Goal: Task Accomplishment & Management: Use online tool/utility

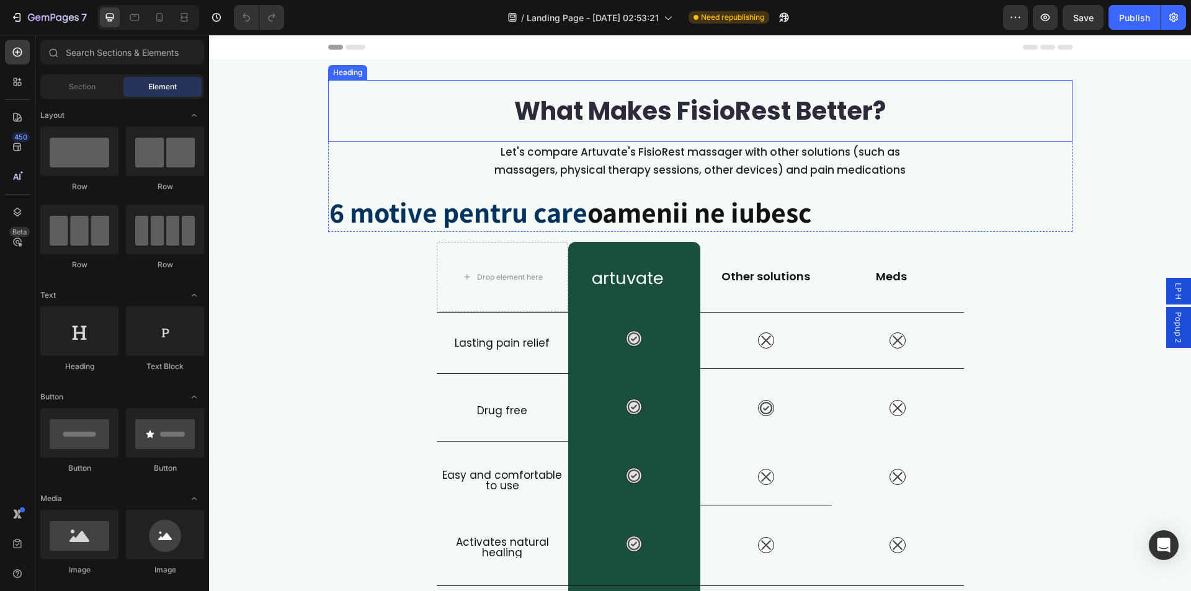
click at [390, 86] on div "What Makes FisioRest Better? Heading" at bounding box center [700, 111] width 744 height 62
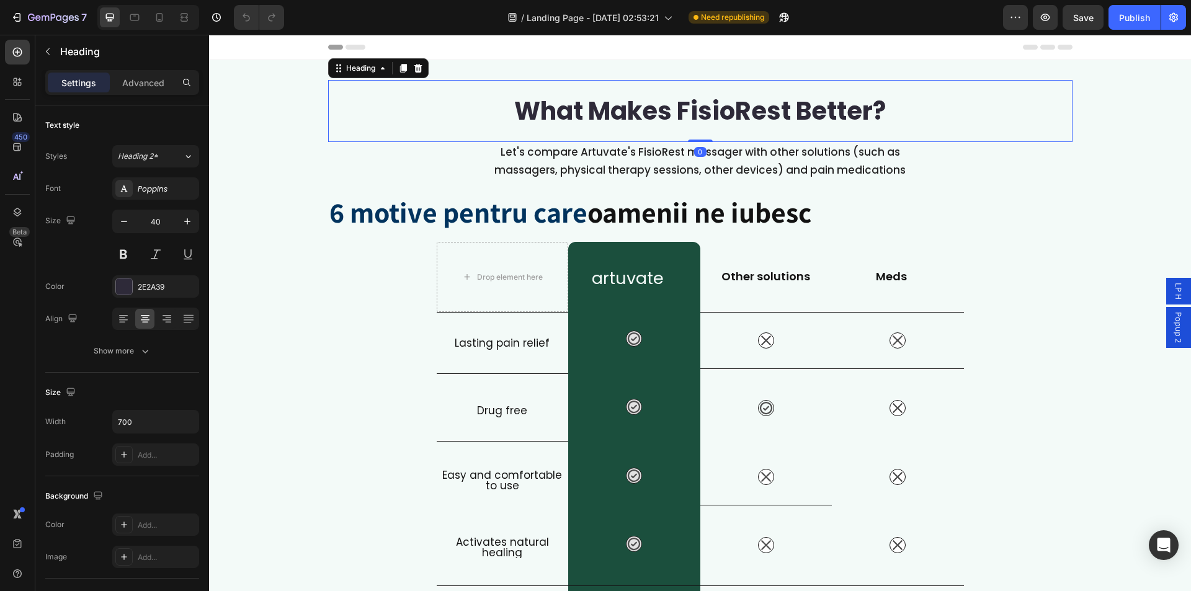
click at [391, 70] on div "Heading" at bounding box center [378, 68] width 100 height 20
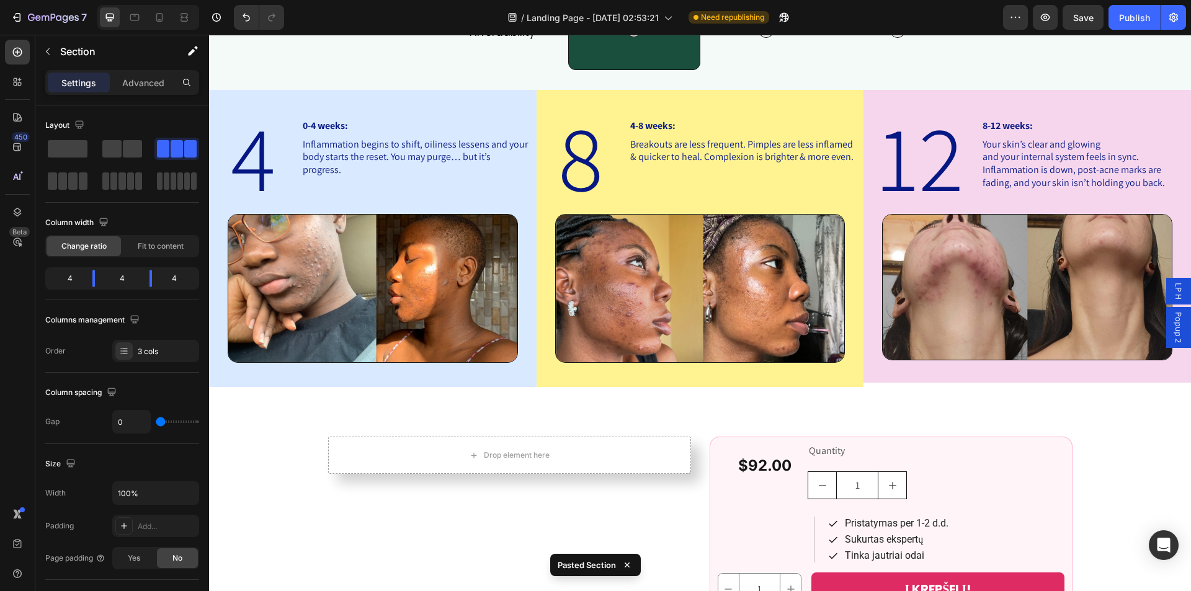
scroll to position [802, 0]
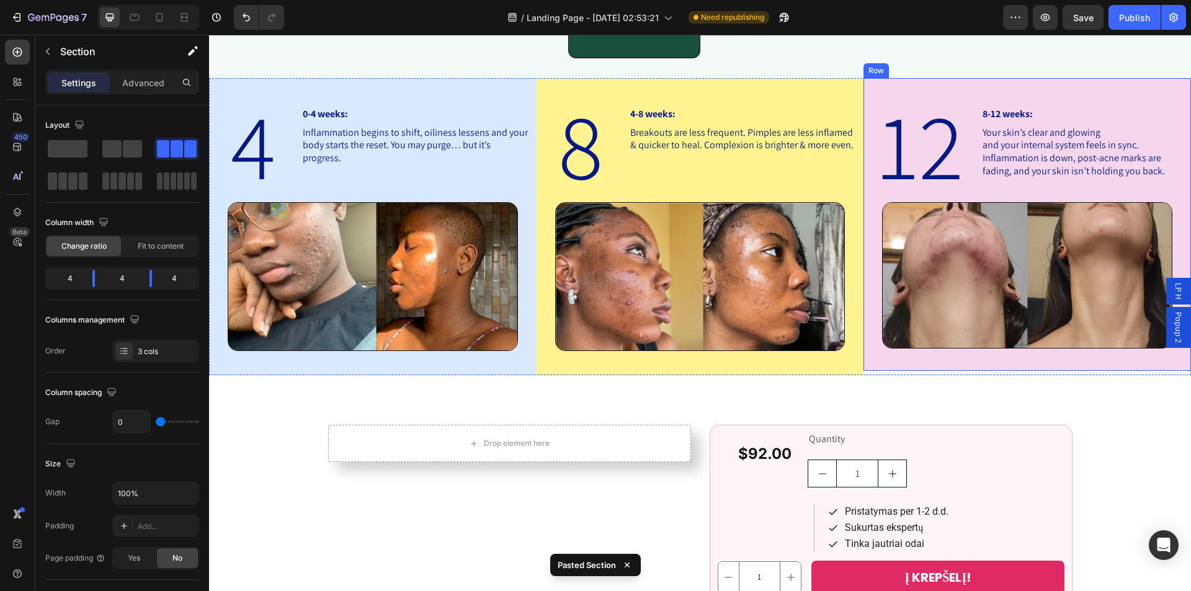
click at [869, 84] on div "12 Heading 8-12 weeks: Heading Your skin’s clear and glowing and your internal …" at bounding box center [1026, 224] width 327 height 293
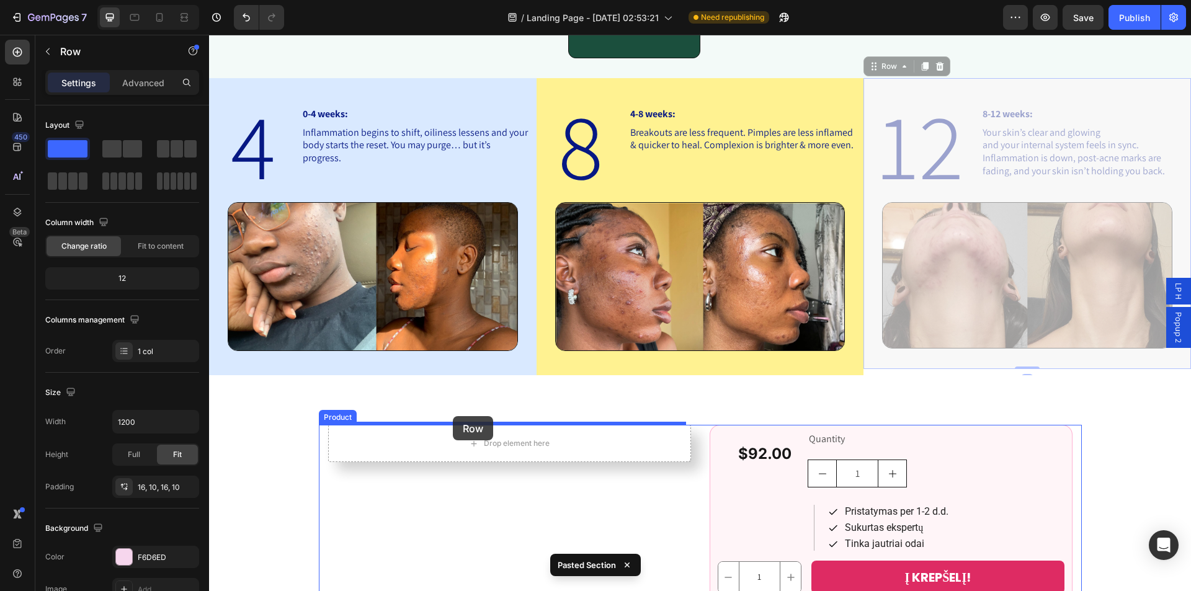
drag, startPoint x: 874, startPoint y: 67, endPoint x: 453, endPoint y: 416, distance: 546.9
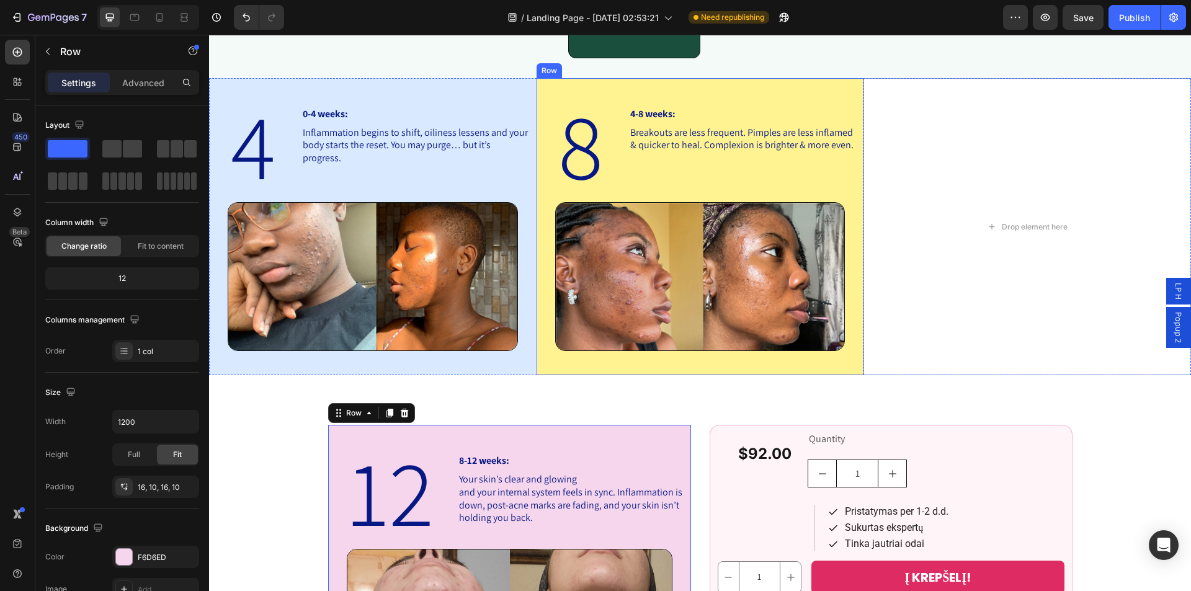
click at [580, 87] on div "8 Heading 4-8 weeks: Heading Breakouts are less frequent. Pimples are less infl…" at bounding box center [699, 227] width 327 height 298
click at [595, 65] on icon at bounding box center [597, 66] width 7 height 9
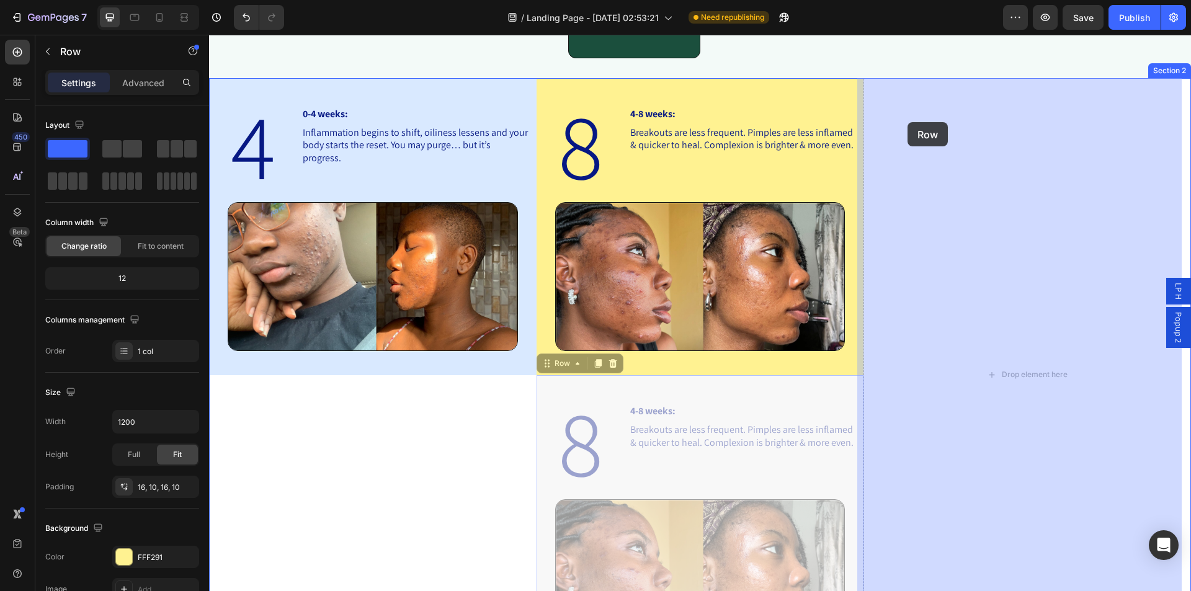
drag, startPoint x: 551, startPoint y: 360, endPoint x: 907, endPoint y: 122, distance: 428.2
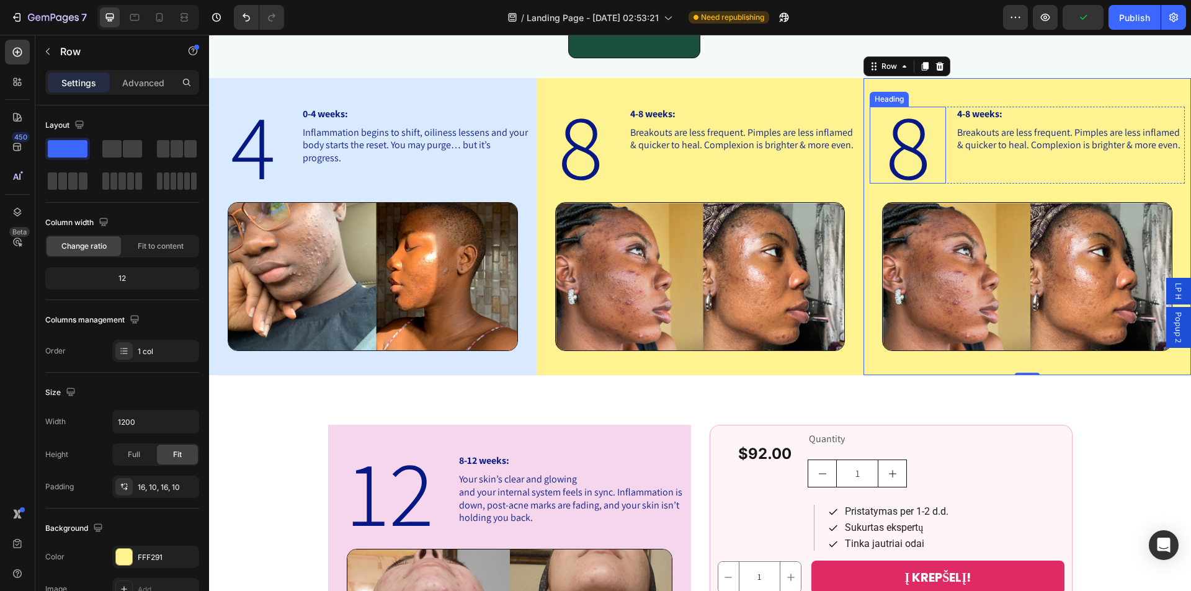
click at [911, 131] on h2 "8" at bounding box center [907, 145] width 76 height 77
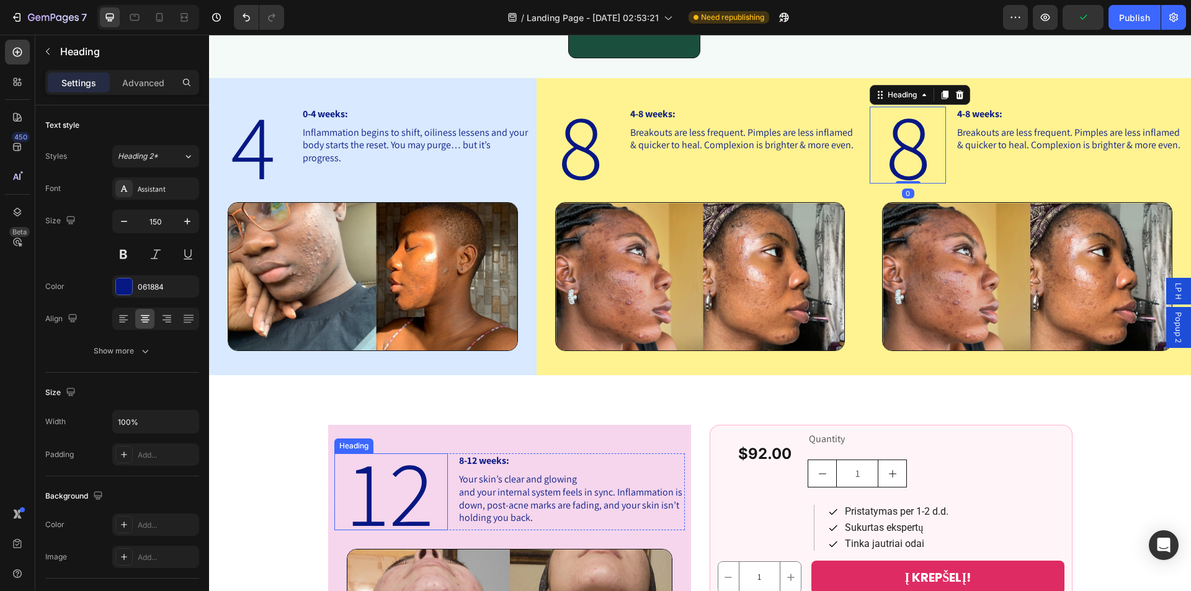
click at [375, 495] on h2 "12" at bounding box center [390, 491] width 113 height 77
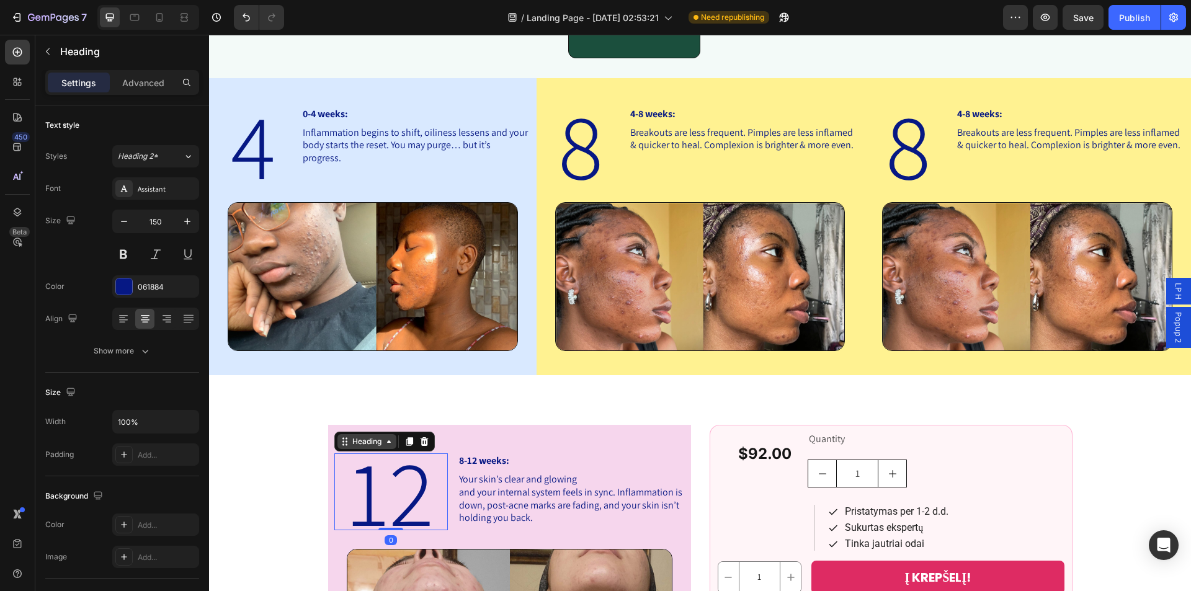
click at [350, 445] on div "Heading" at bounding box center [367, 441] width 34 height 11
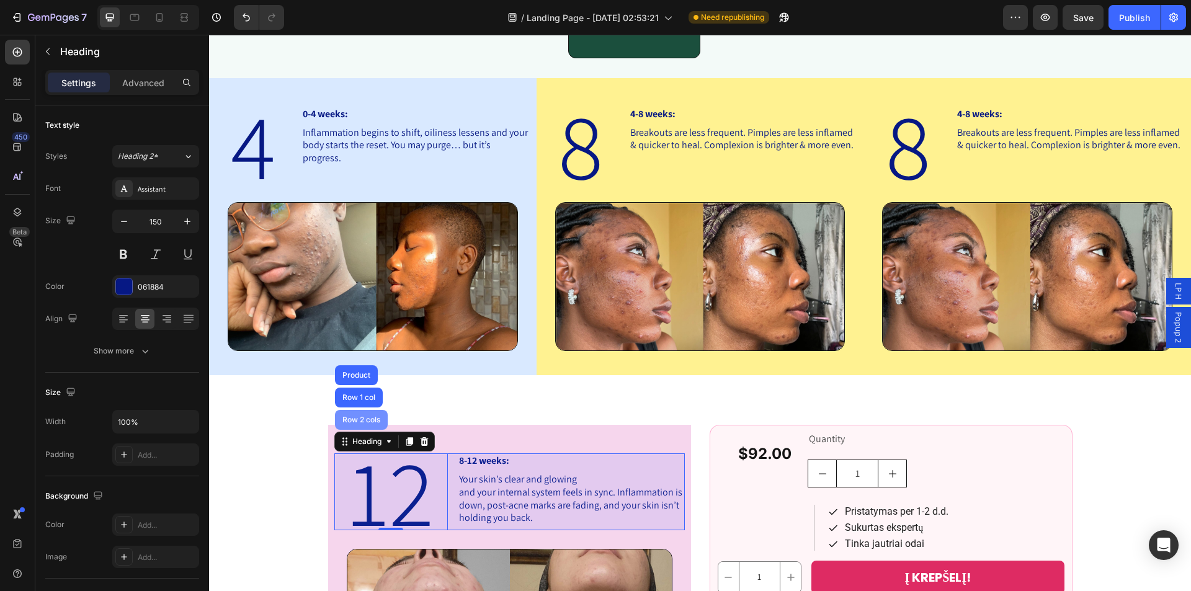
click at [358, 421] on div "Row 2 cols" at bounding box center [361, 419] width 43 height 7
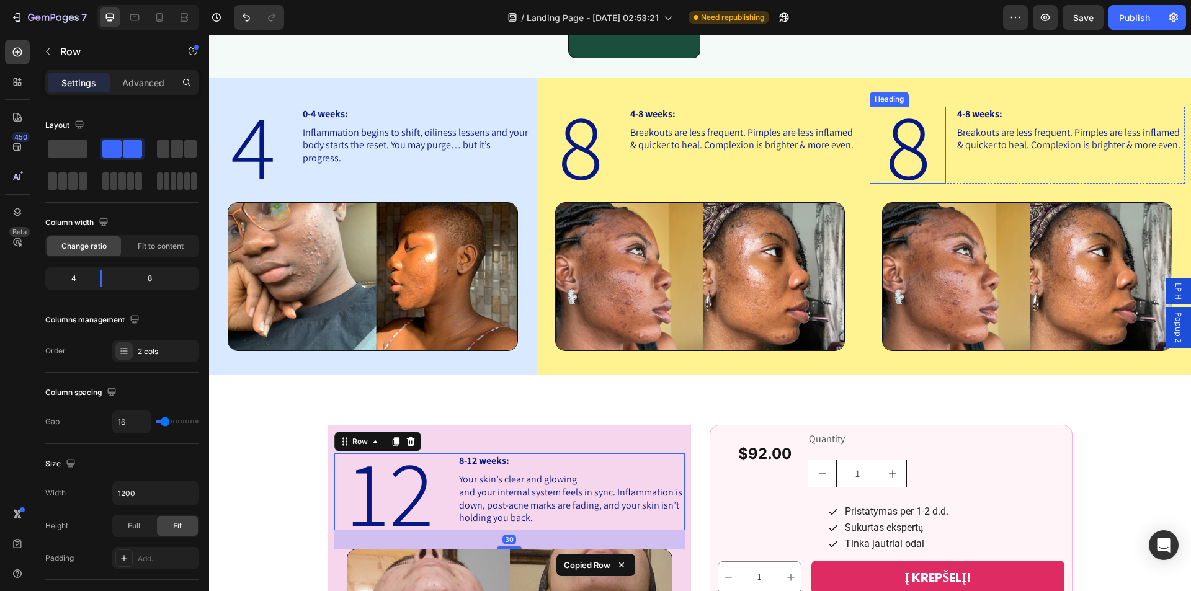
click at [928, 126] on h2 "8" at bounding box center [907, 145] width 76 height 77
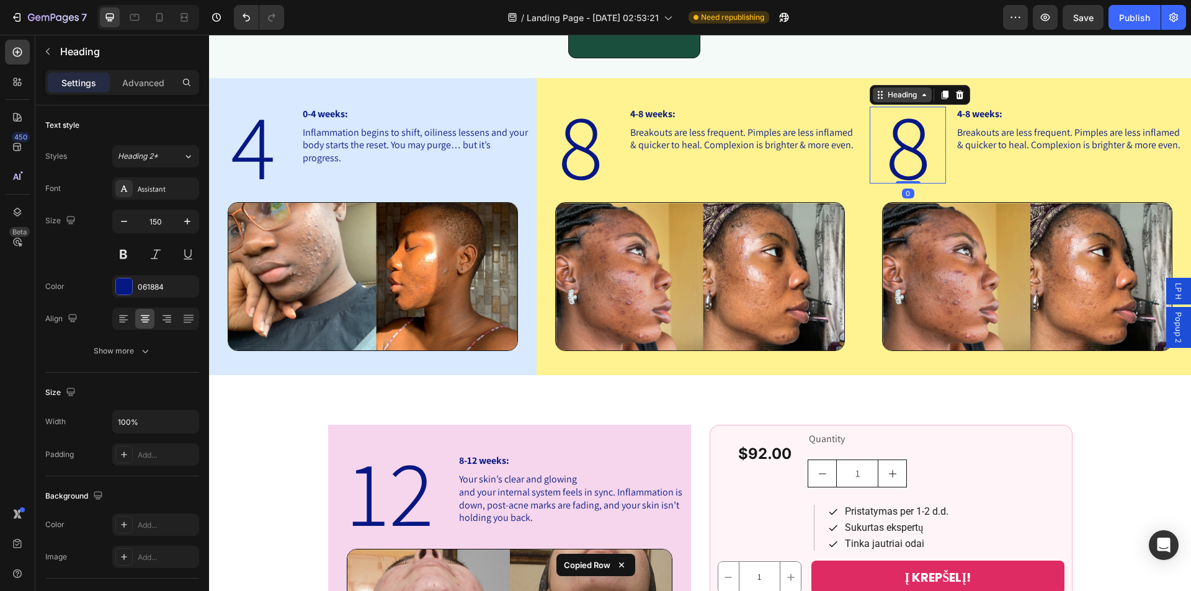
click at [899, 92] on div "Heading" at bounding box center [902, 94] width 34 height 11
click at [944, 134] on div "8 Heading Row 2 cols Row 1 col Section 0 4-8 weeks: Heading Breakouts are less …" at bounding box center [1026, 145] width 315 height 77
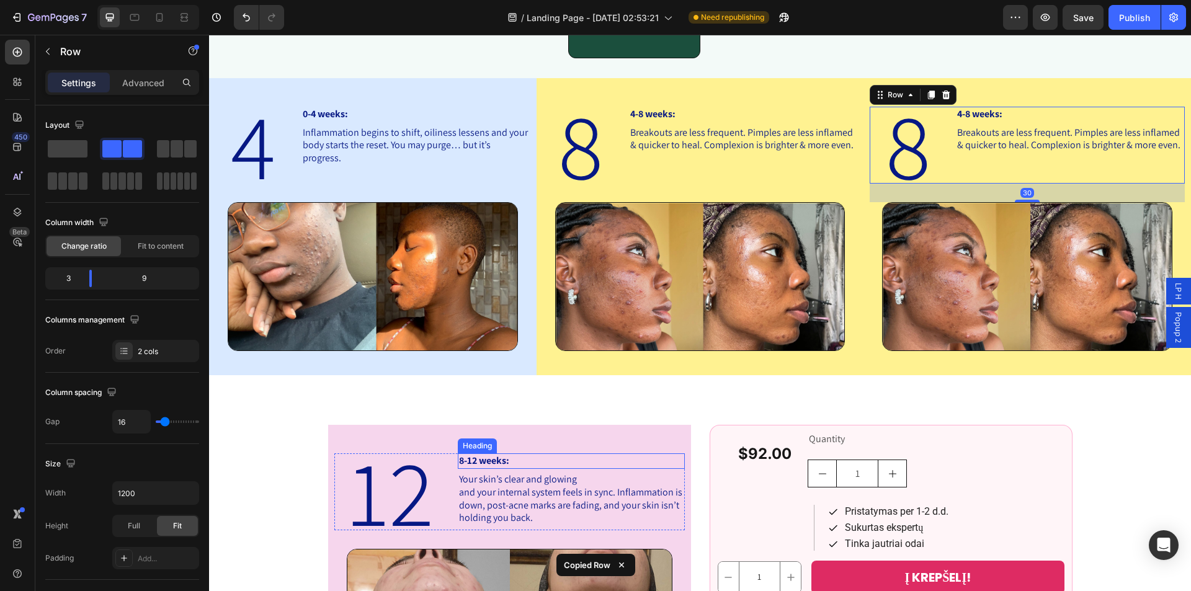
click at [392, 482] on h2 "12" at bounding box center [390, 491] width 113 height 77
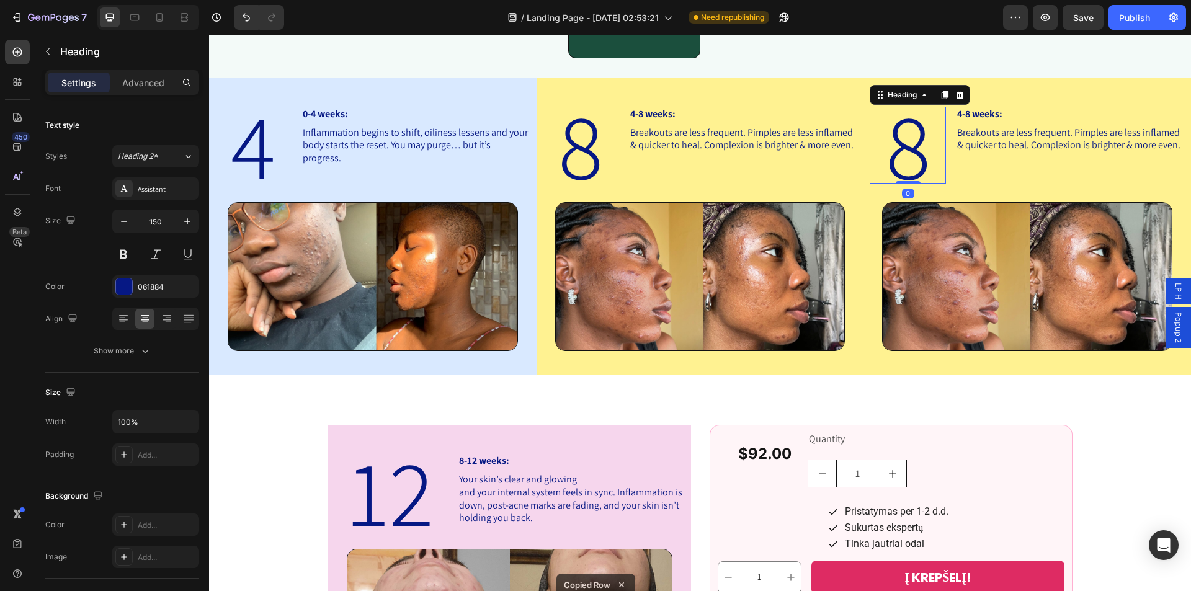
click at [884, 141] on h2 "8" at bounding box center [907, 145] width 76 height 77
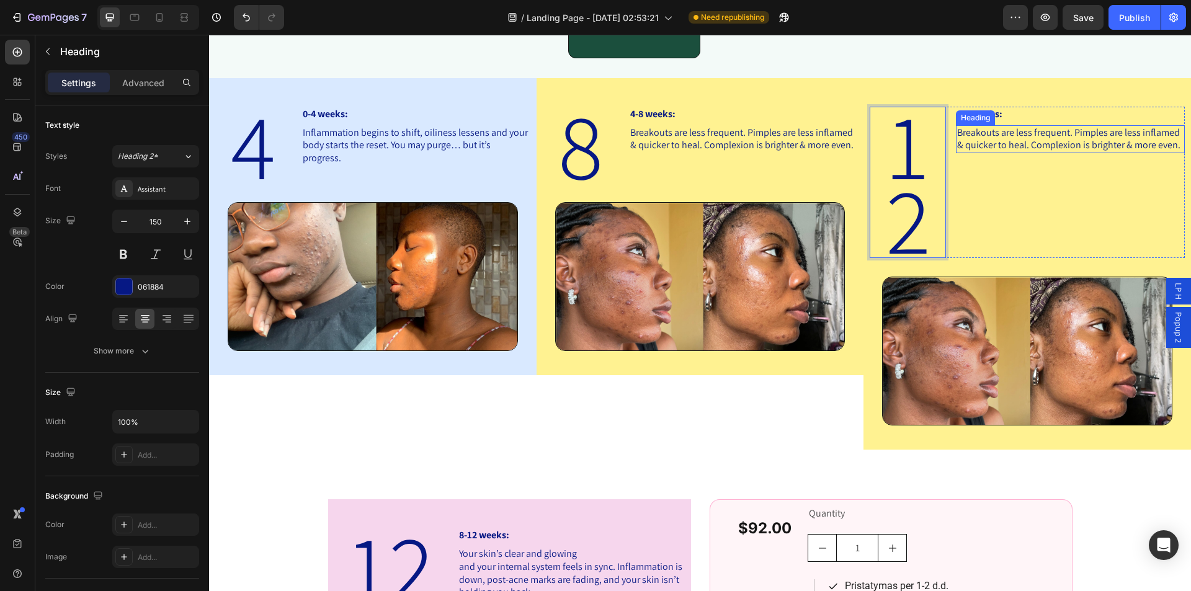
click at [960, 149] on h2 "Breakouts are less frequent. Pimples are less inflamed & quicker to heal. Compl…" at bounding box center [1070, 139] width 229 height 29
click at [894, 171] on p "12" at bounding box center [908, 182] width 74 height 149
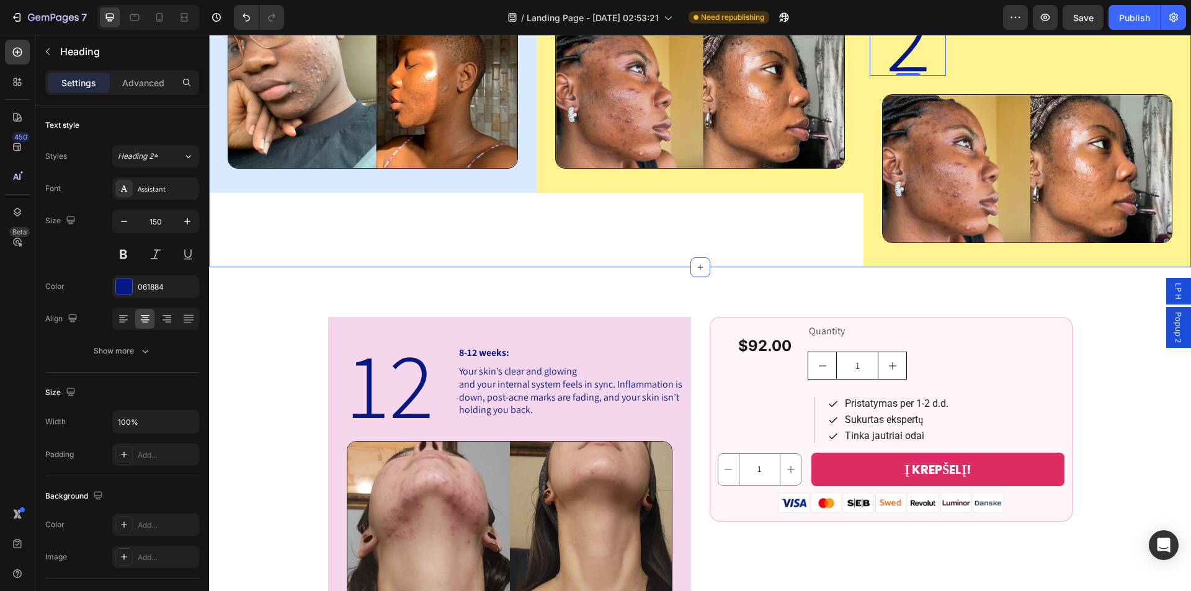
scroll to position [988, 0]
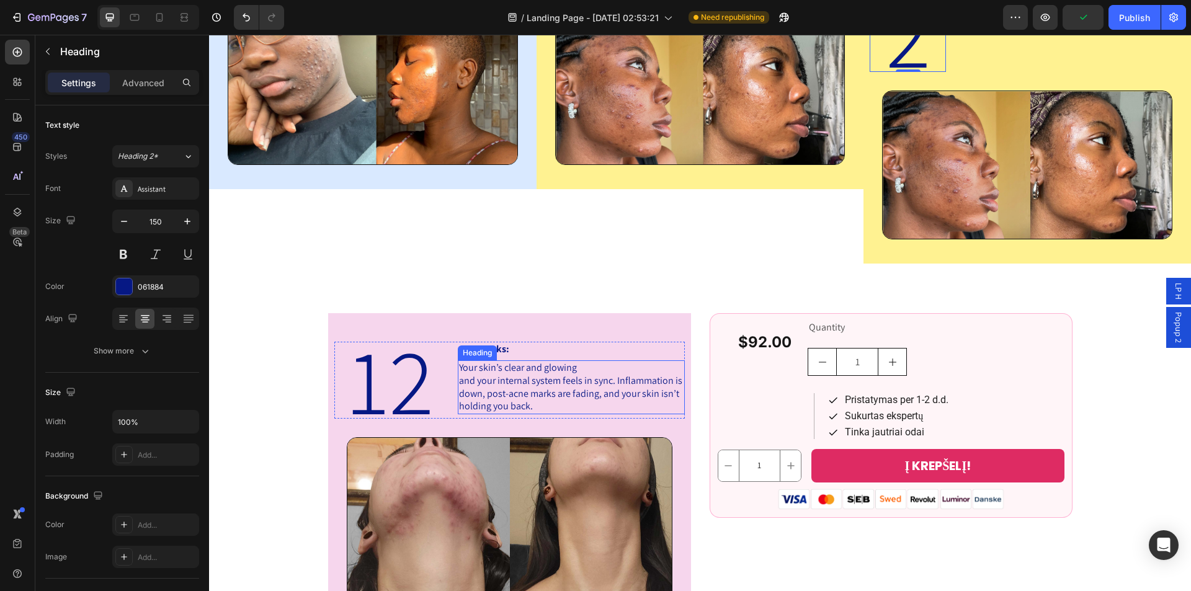
click at [484, 381] on h2 "Your skin’s clear and glowing and your internal system feels in sync. Inflammat…" at bounding box center [571, 387] width 227 height 54
click at [533, 402] on h2 "Your skin’s clear and glowing and your internal system feels in sync. Inflammat…" at bounding box center [571, 387] width 227 height 54
click at [533, 402] on p "Your skin’s clear and glowing and your internal system feels in sync. Inflammat…" at bounding box center [571, 386] width 224 height 51
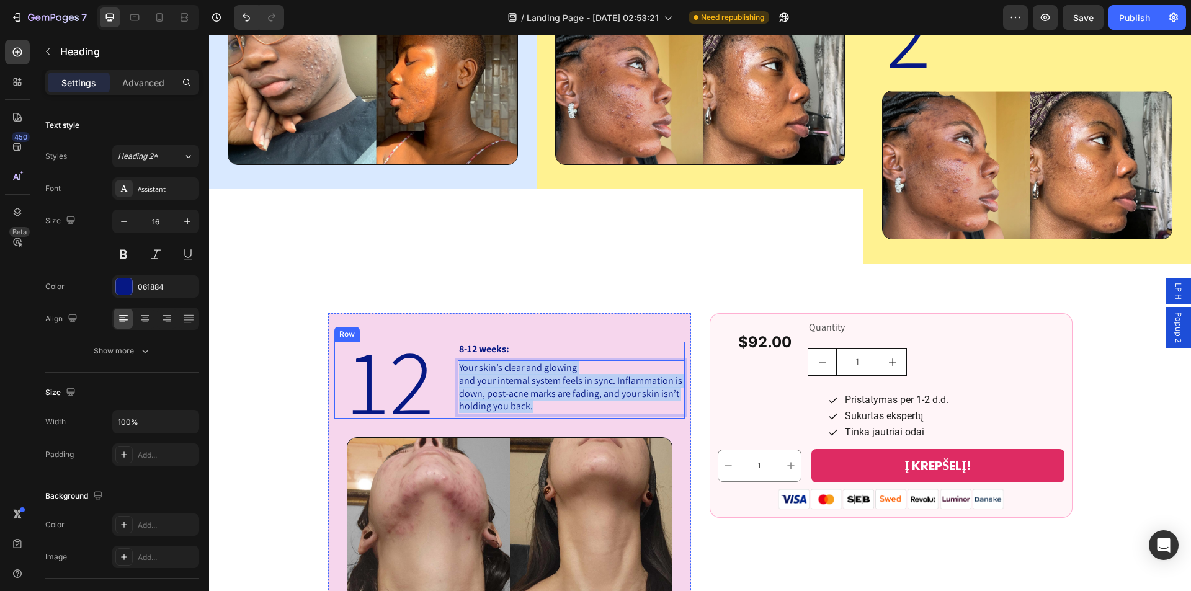
drag, startPoint x: 535, startPoint y: 402, endPoint x: 443, endPoint y: 366, distance: 98.6
click at [443, 366] on div "12 Heading 8-12 weeks: Heading Your skin’s clear and glowing and your internal …" at bounding box center [509, 380] width 350 height 77
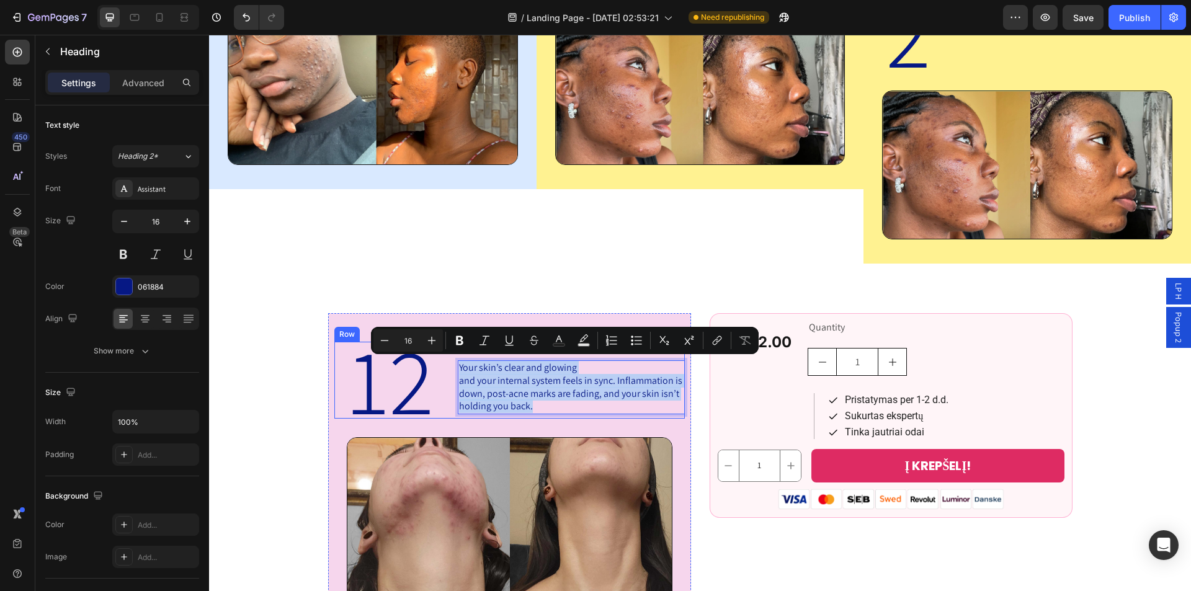
copy p "Your skin’s clear and glowing and your internal system feels in sync. Inflammat…"
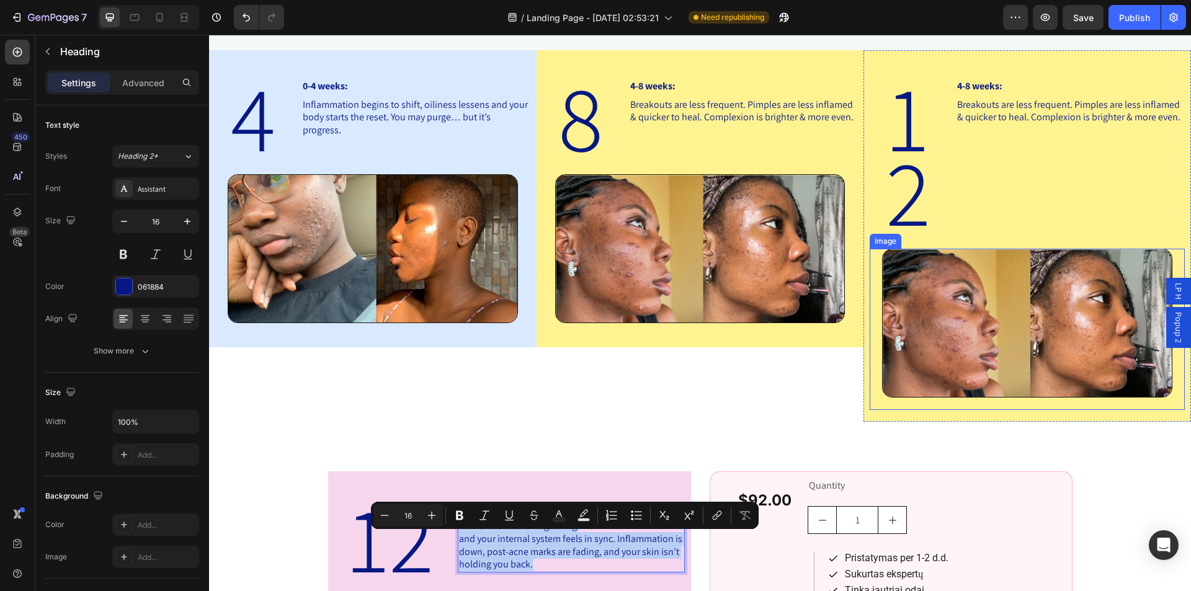
scroll to position [802, 0]
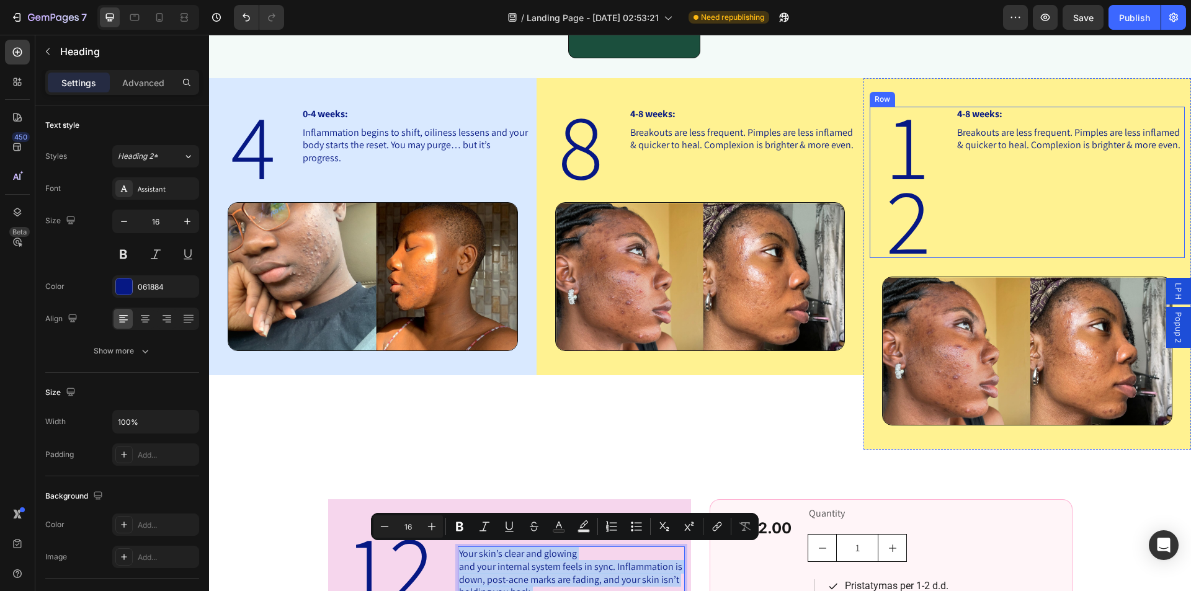
click at [1031, 135] on h2 "Breakouts are less frequent. Pimples are less inflamed & quicker to heal. Compl…" at bounding box center [1070, 139] width 229 height 29
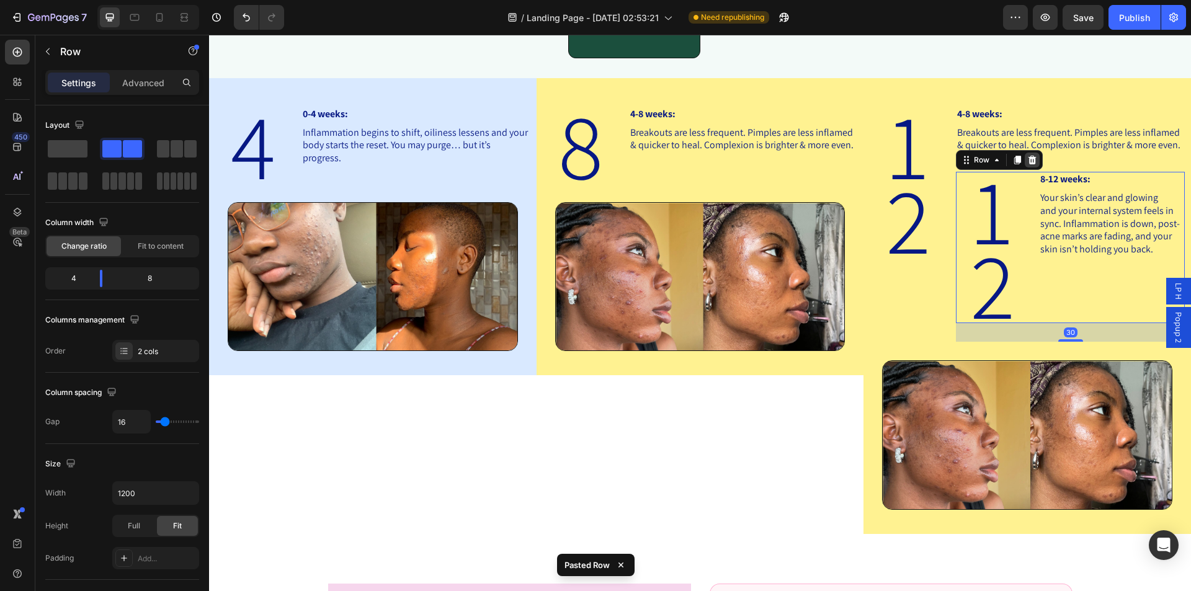
click at [1028, 159] on icon at bounding box center [1032, 160] width 8 height 9
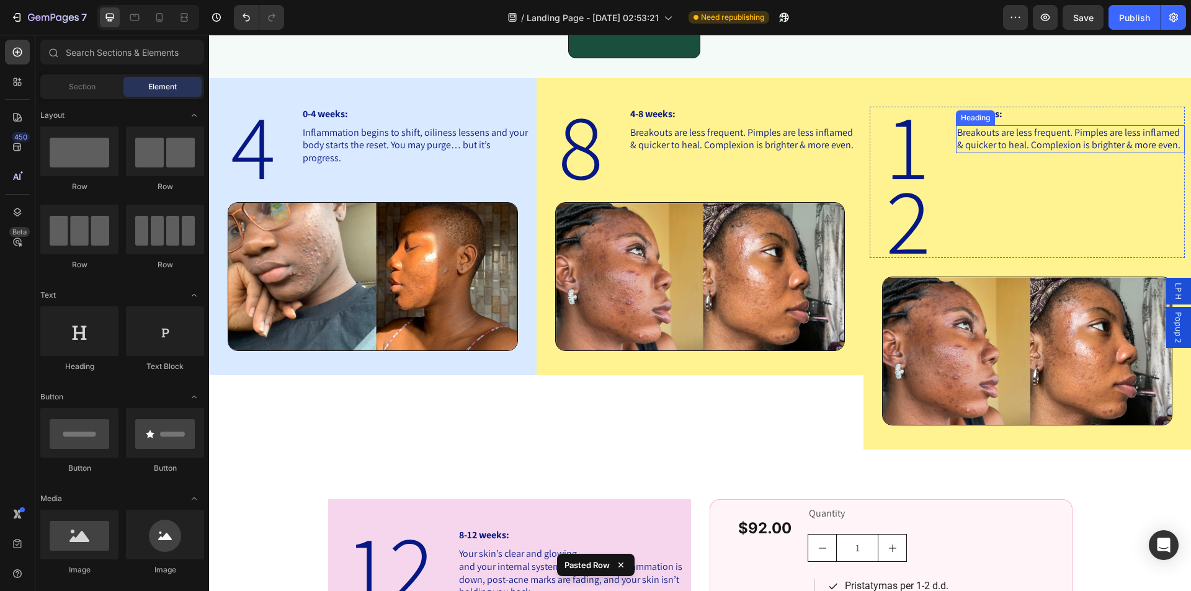
click at [1000, 132] on h2 "Breakouts are less frequent. Pimples are less inflamed & quicker to heal. Compl…" at bounding box center [1070, 139] width 229 height 29
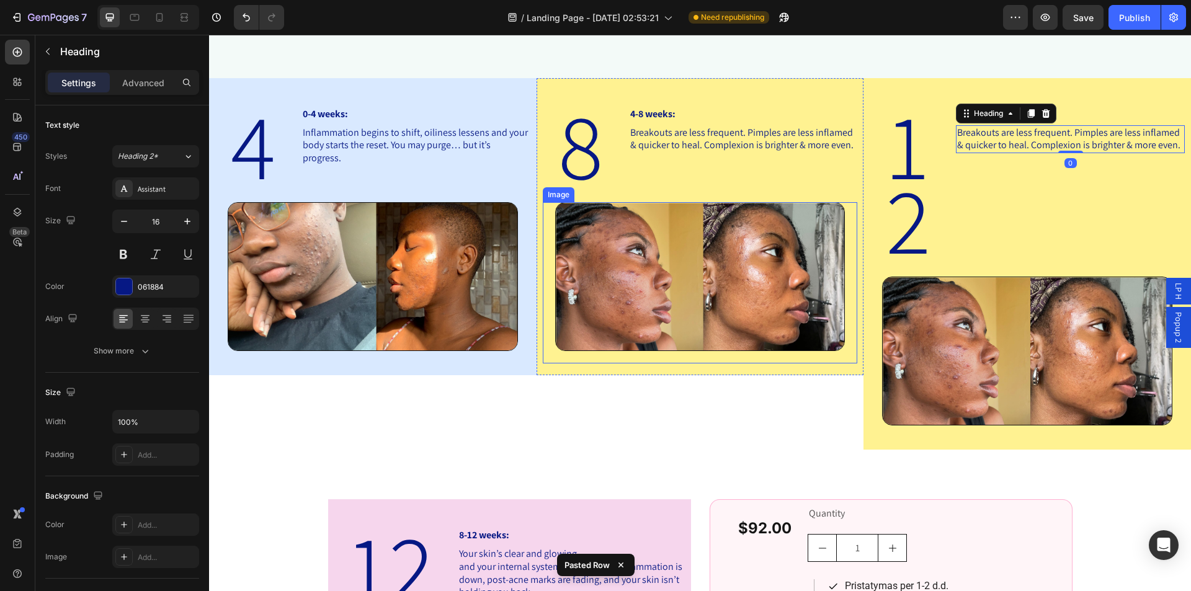
scroll to position [988, 0]
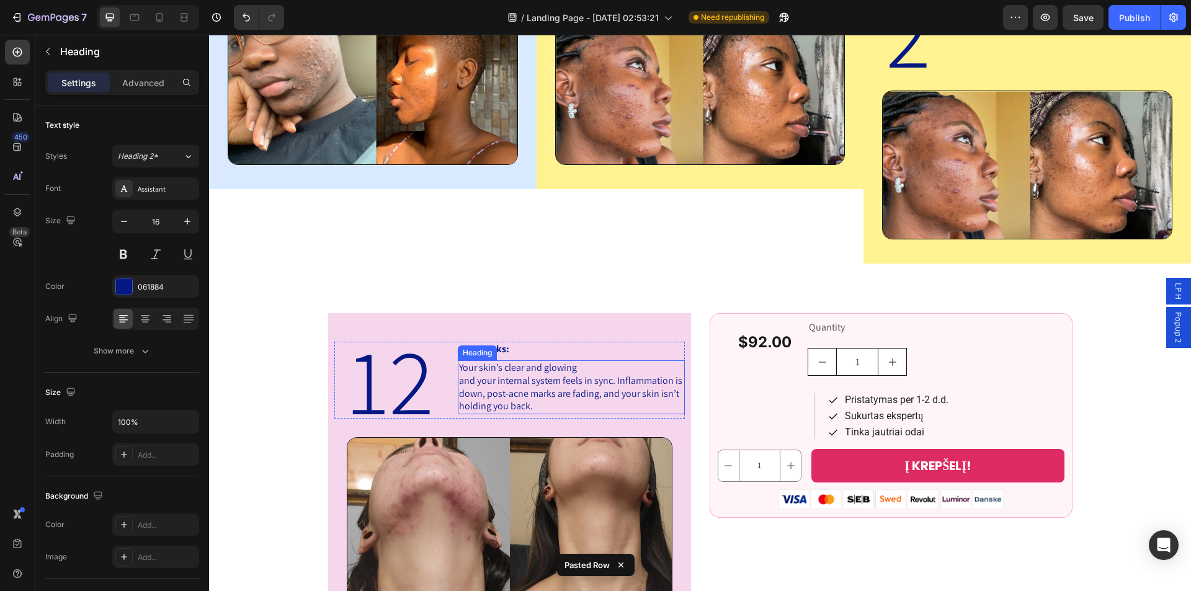
click at [484, 384] on p "Your skin’s clear and glowing and your internal system feels in sync. Inflammat…" at bounding box center [571, 386] width 224 height 51
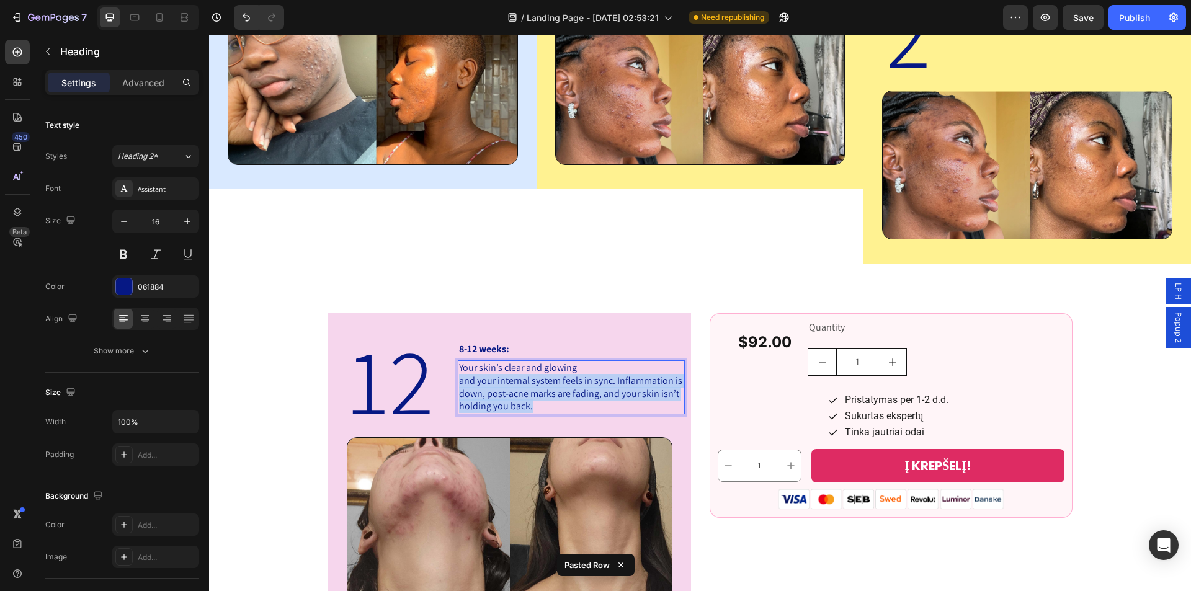
click at [484, 384] on p "Your skin’s clear and glowing and your internal system feels in sync. Inflammat…" at bounding box center [571, 386] width 224 height 51
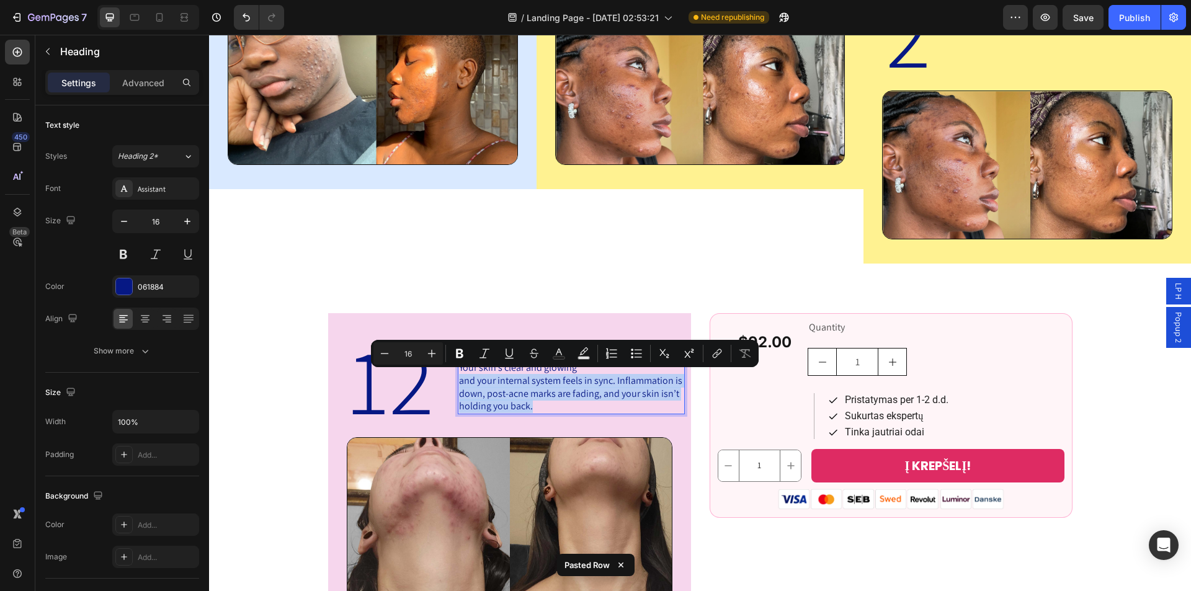
click at [532, 400] on p "Your skin’s clear and glowing and your internal system feels in sync. Inflammat…" at bounding box center [571, 386] width 224 height 51
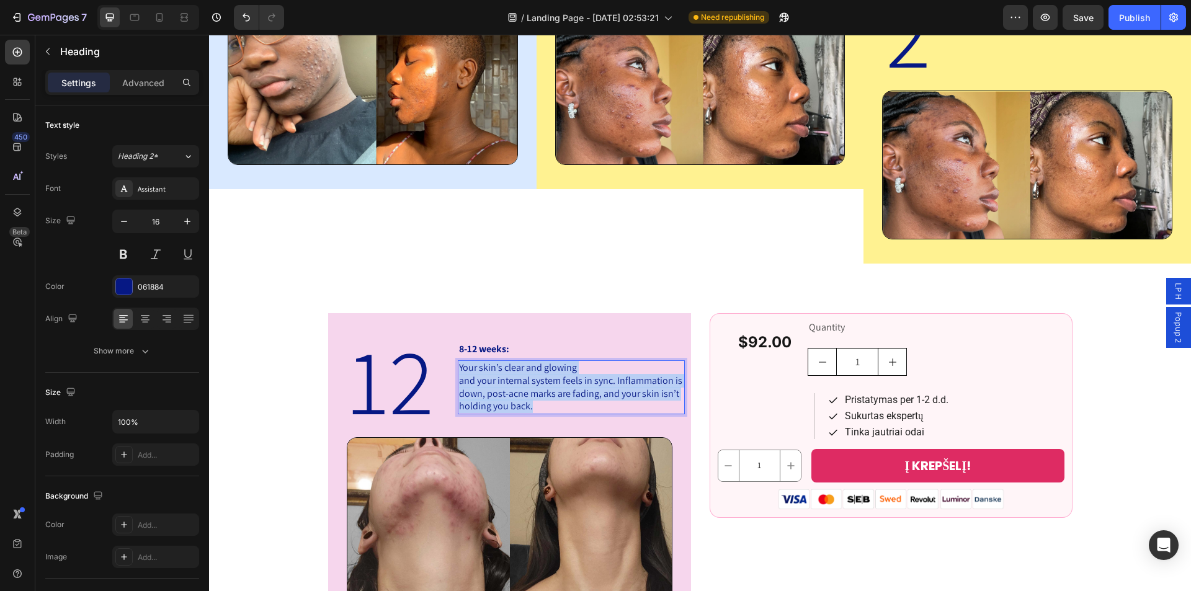
drag, startPoint x: 531, startPoint y: 402, endPoint x: 452, endPoint y: 358, distance: 90.8
click at [452, 358] on div "12 Heading 8-12 weeks: Heading Your skin’s clear and glowing and your internal …" at bounding box center [509, 380] width 350 height 77
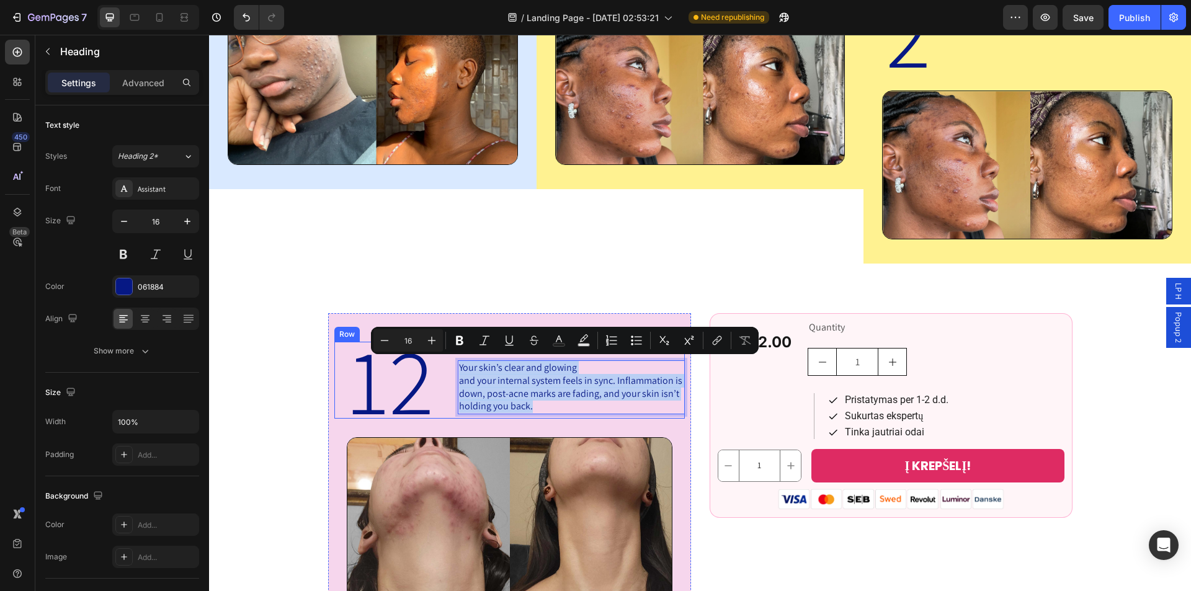
copy p "Your skin’s clear and glowing and your internal system feels in sync. Inflammat…"
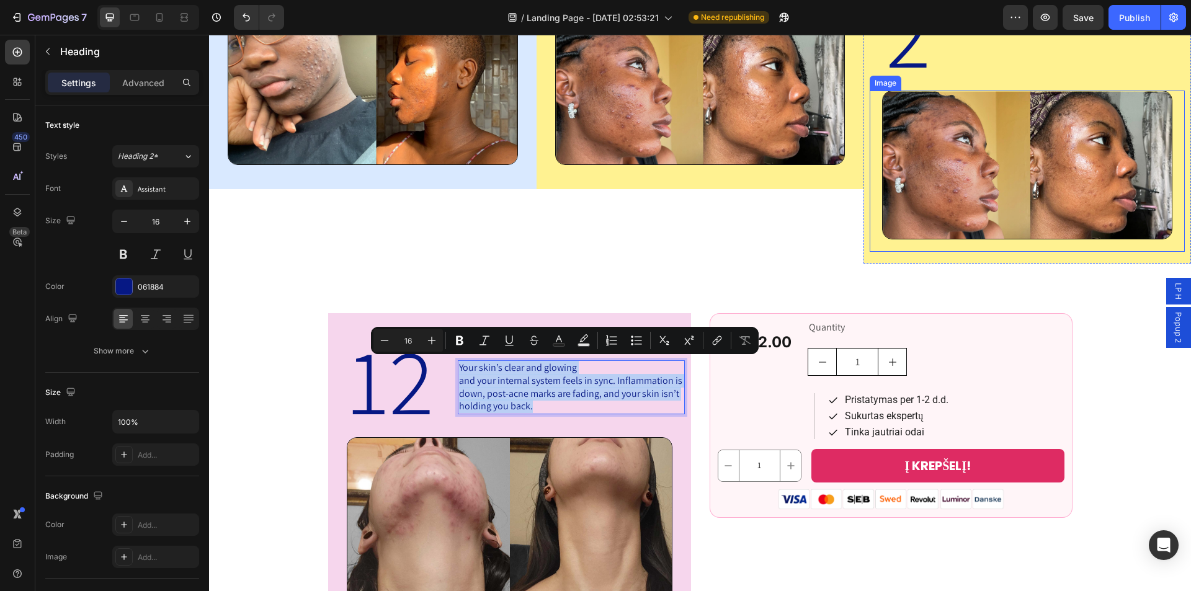
click at [1013, 167] on img at bounding box center [1027, 165] width 290 height 149
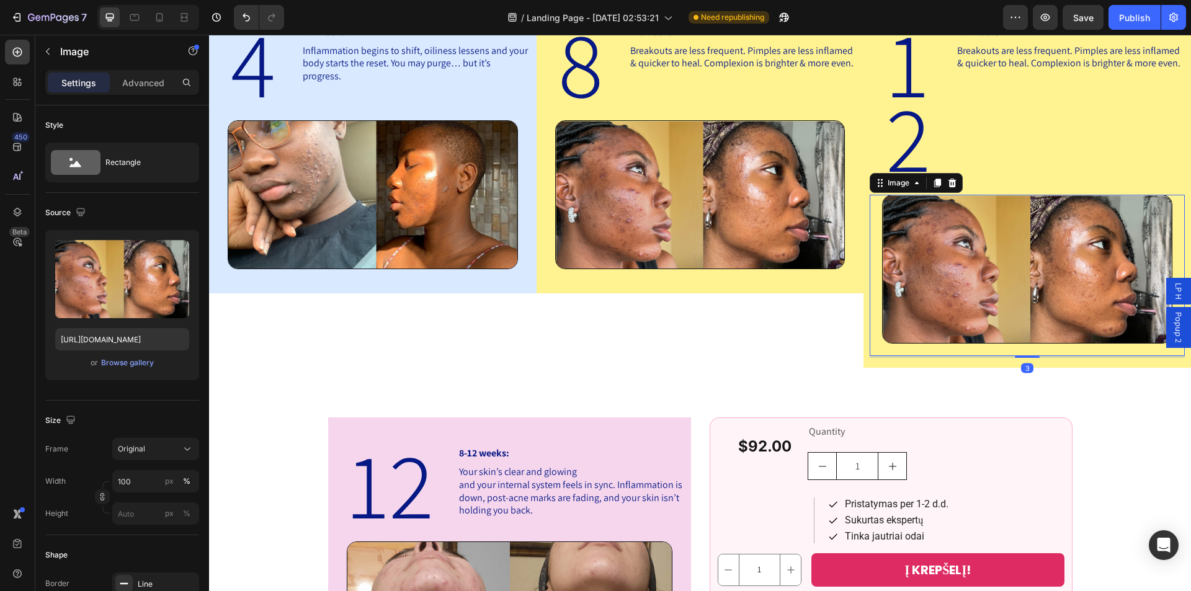
scroll to position [740, 0]
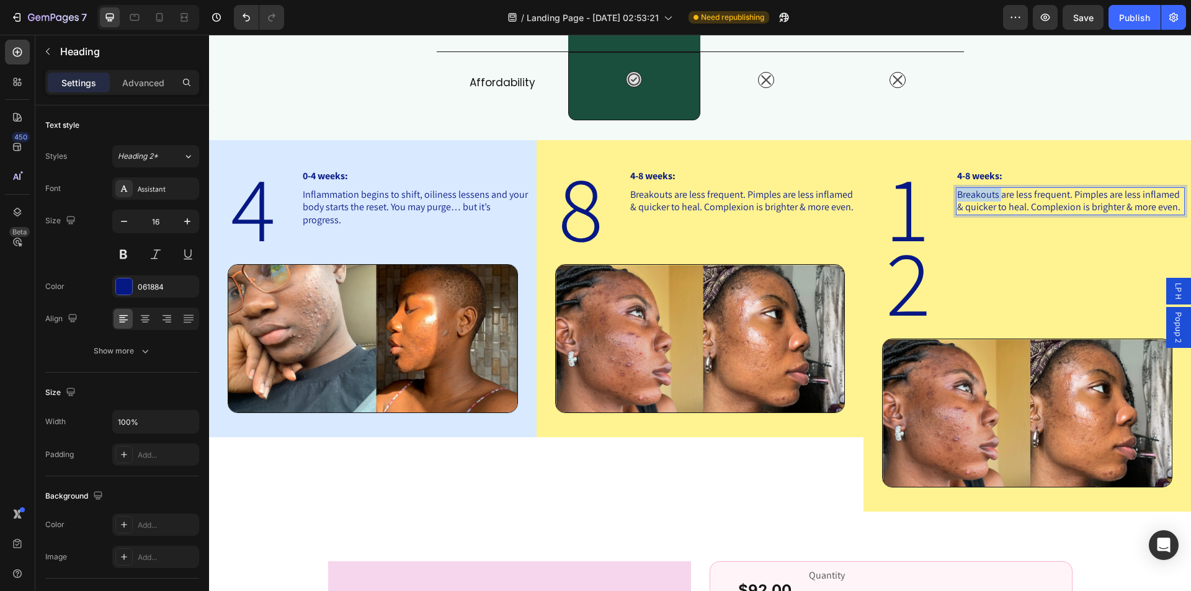
click at [985, 195] on h2 "Breakouts are less frequent. Pimples are less inflamed & quicker to heal. Compl…" at bounding box center [1070, 201] width 229 height 29
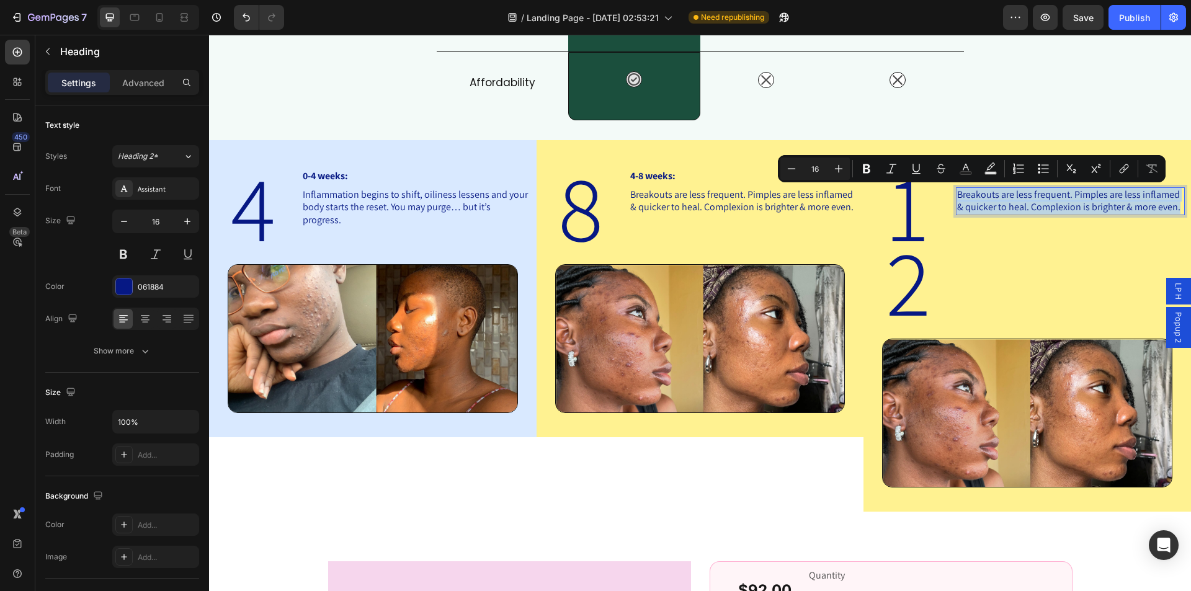
click at [985, 195] on p "Breakouts are less frequent. Pimples are less inflamed & quicker to heal. Compl…" at bounding box center [1070, 201] width 226 height 26
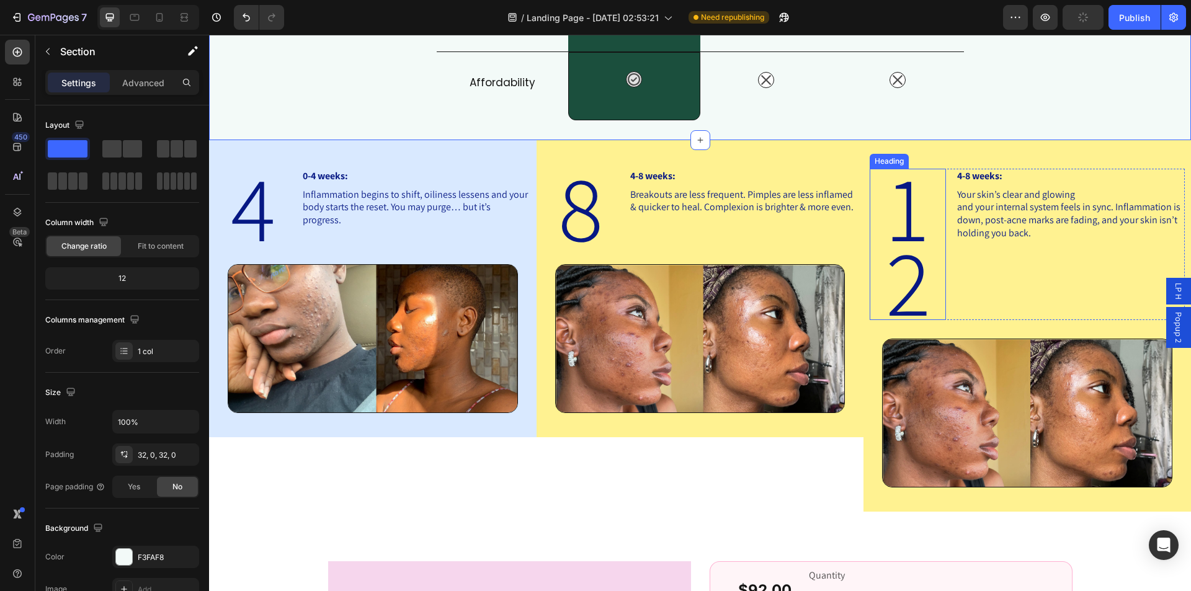
click at [892, 231] on p "12" at bounding box center [908, 244] width 74 height 149
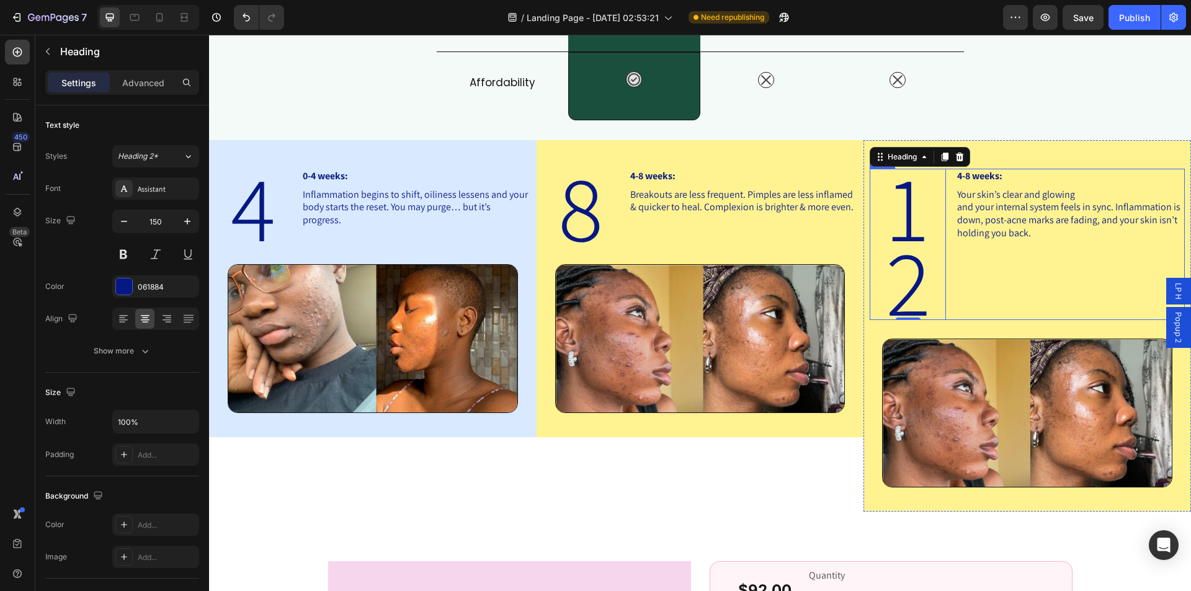
click at [944, 218] on div "12 Heading 0 4-8 weeks: Heading Your skin’s clear and glowing and your internal…" at bounding box center [1026, 244] width 315 height 151
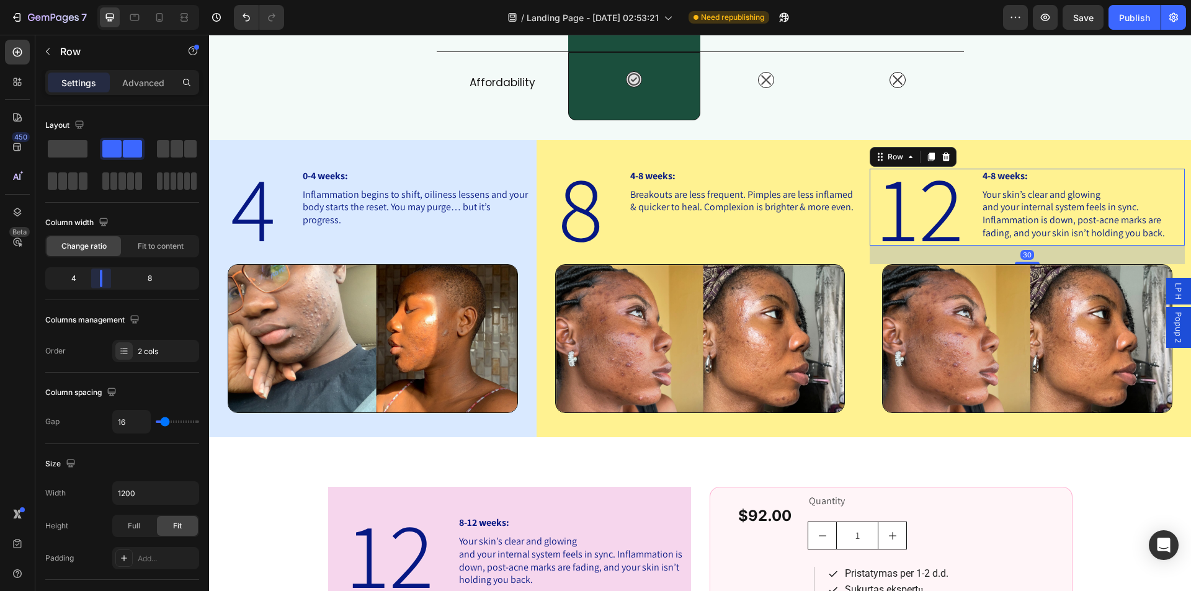
click at [95, 0] on body "7 Version history / Landing Page - [DATE] 02:53:21 Need republishing Preview Sa…" at bounding box center [595, 0] width 1191 height 0
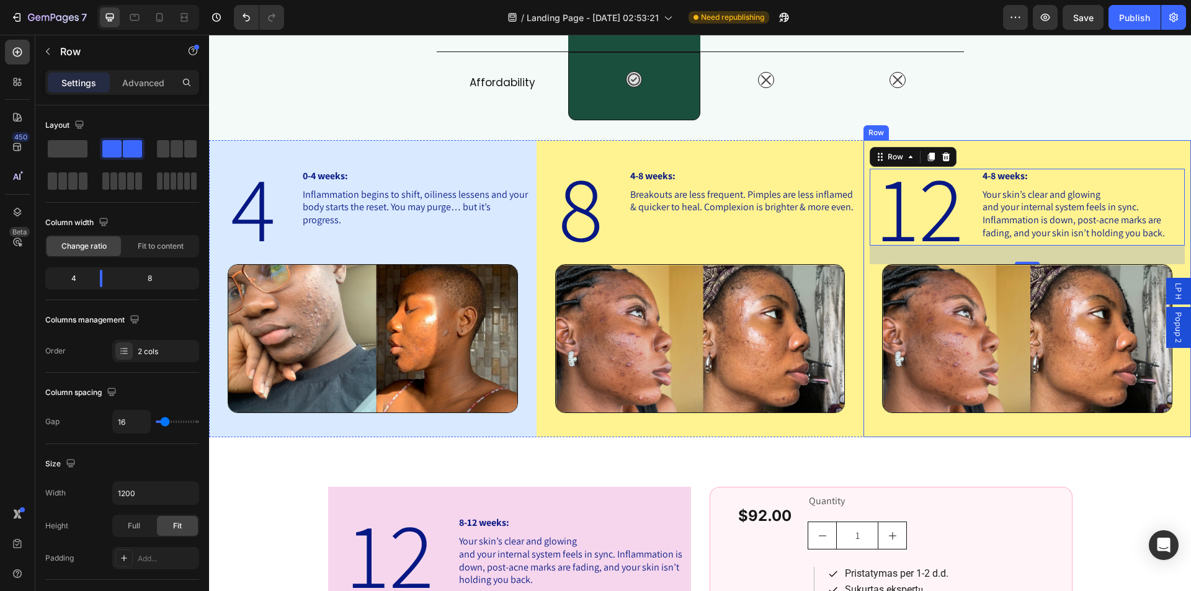
click at [1018, 150] on div "12 Heading 4-8 weeks: Heading Your skin’s clear and glowing and your internal s…" at bounding box center [1026, 289] width 315 height 278
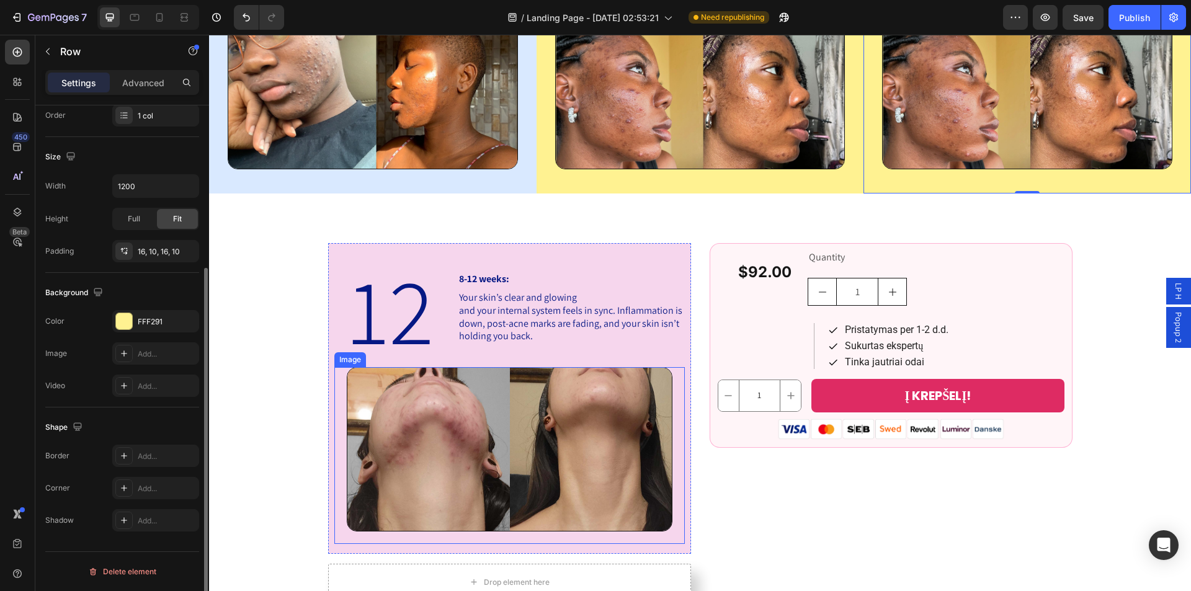
scroll to position [988, 0]
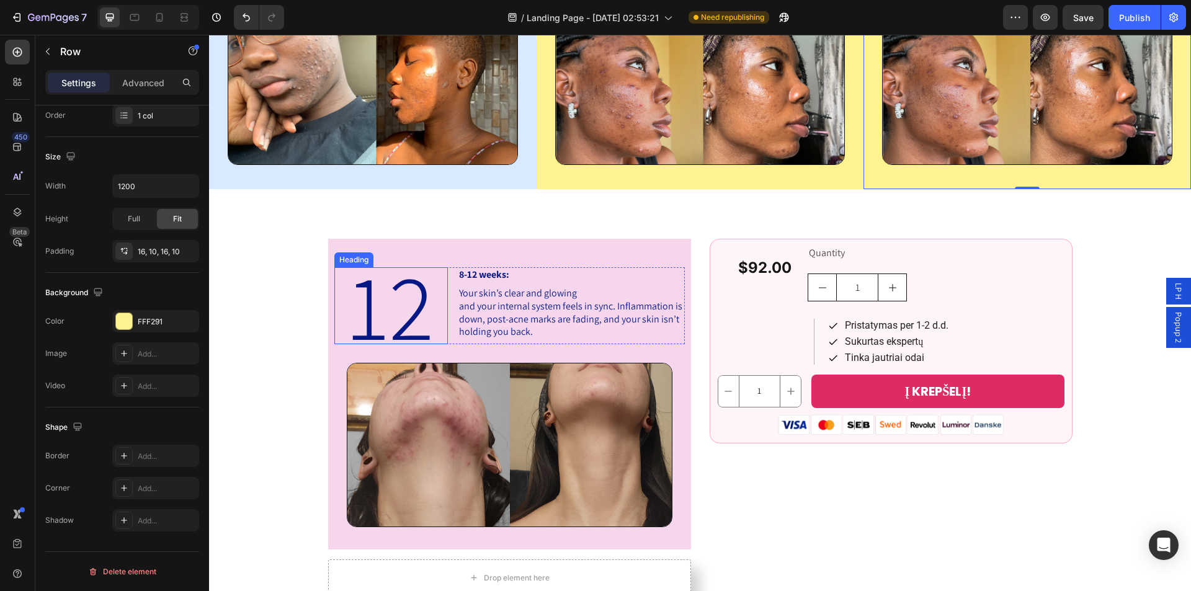
click at [344, 254] on div "Heading" at bounding box center [354, 259] width 34 height 11
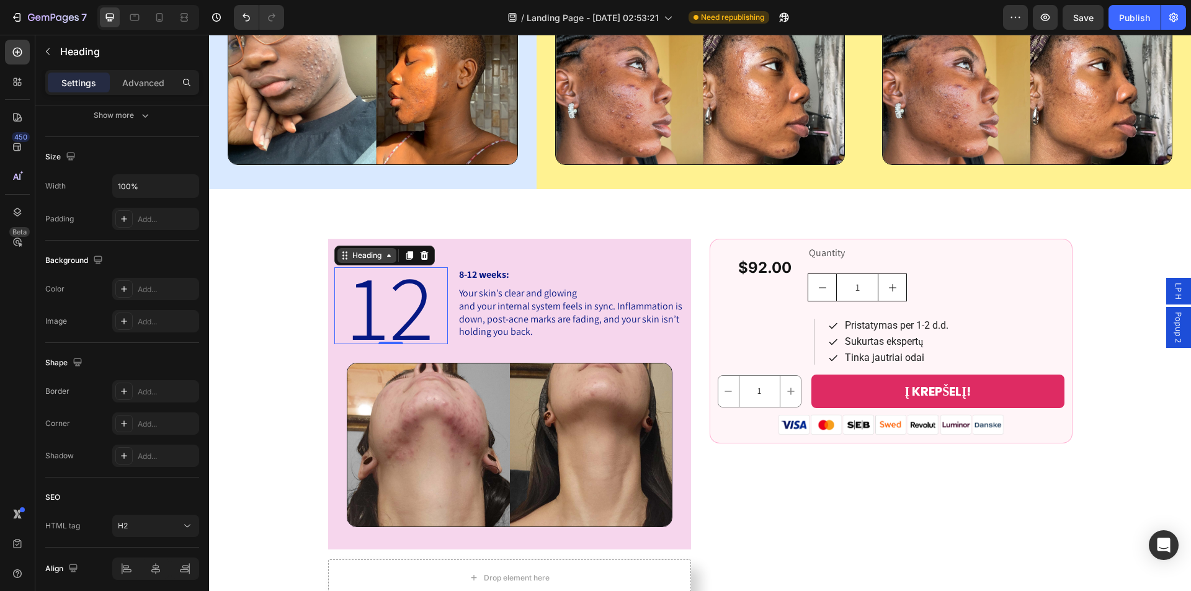
scroll to position [0, 0]
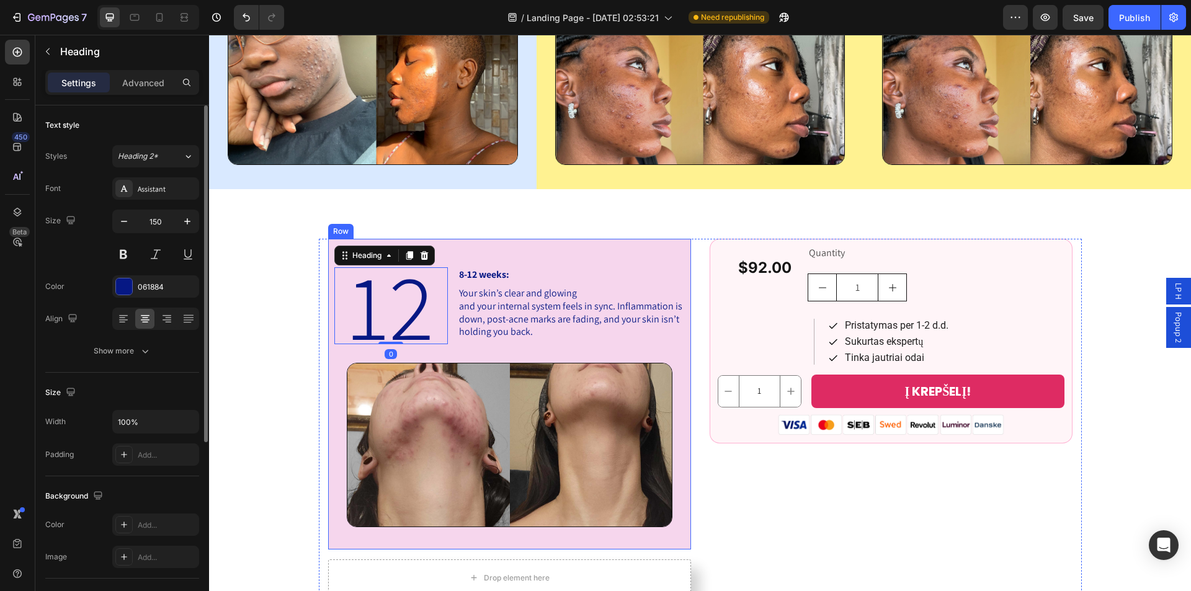
click at [328, 246] on div "12 Heading 0 8-12 weeks: Heading Your skin’s clear and glowing and your interna…" at bounding box center [509, 394] width 363 height 311
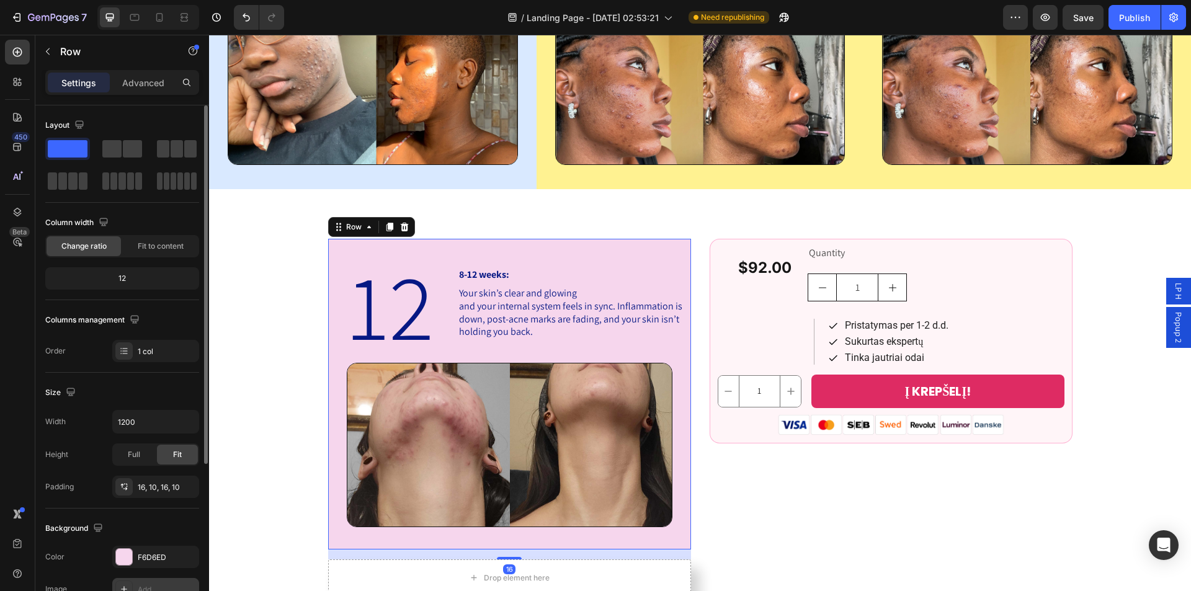
scroll to position [236, 0]
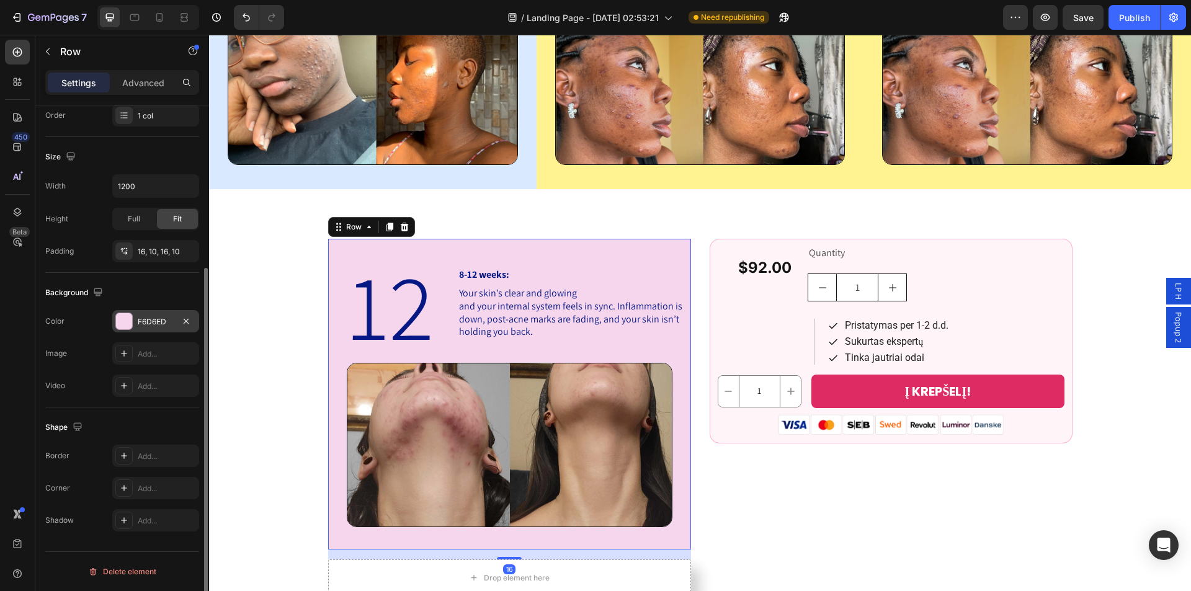
click at [124, 318] on div at bounding box center [124, 321] width 16 height 16
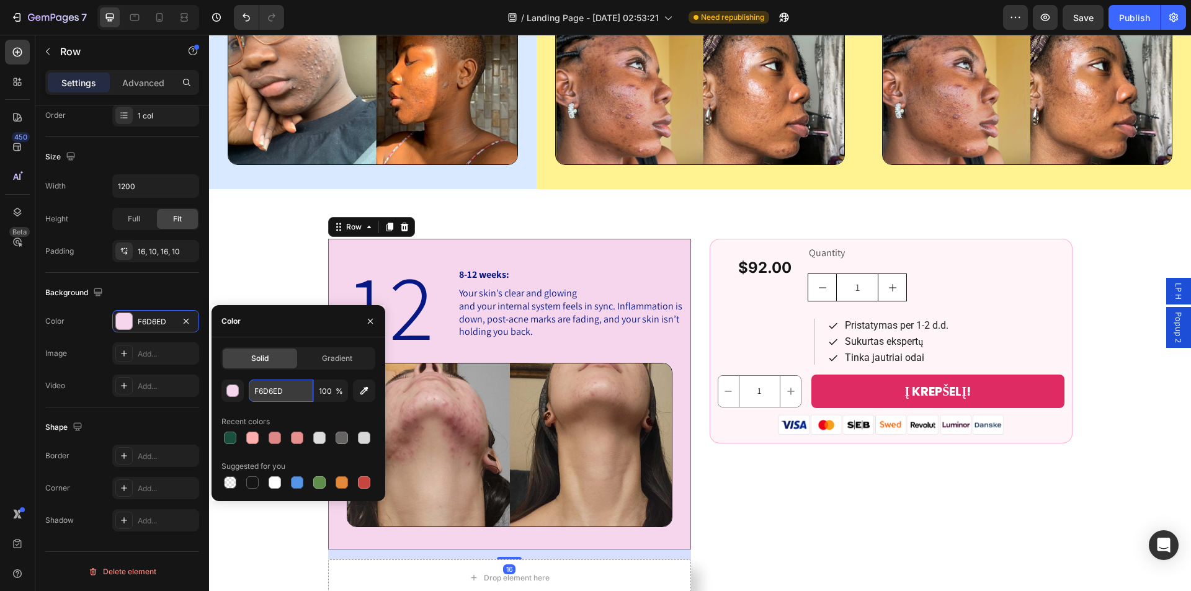
click at [249, 392] on input "F6D6ED" at bounding box center [281, 390] width 64 height 22
click at [863, 175] on div "12 Heading 4-8 weeks: Heading Your skin’s clear and glowing and your internal s…" at bounding box center [1026, 41] width 327 height 298
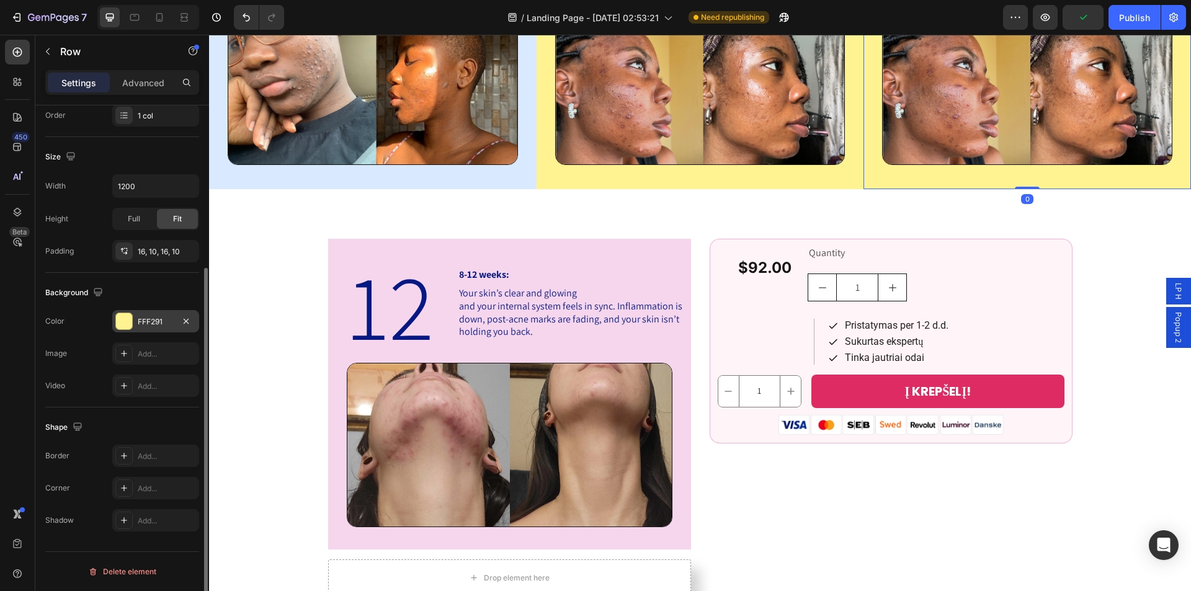
click at [152, 319] on div "FFF291" at bounding box center [156, 321] width 36 height 11
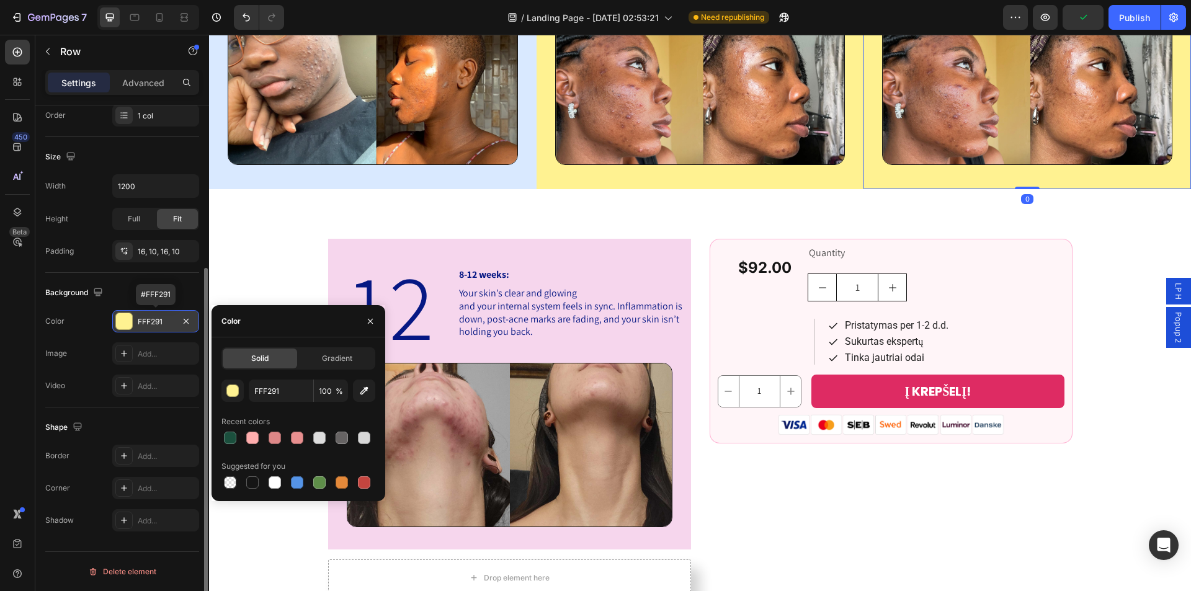
click at [152, 319] on div "FFF291" at bounding box center [156, 321] width 36 height 11
click at [262, 387] on input "FFF291" at bounding box center [281, 390] width 64 height 22
paste input "6D6ED"
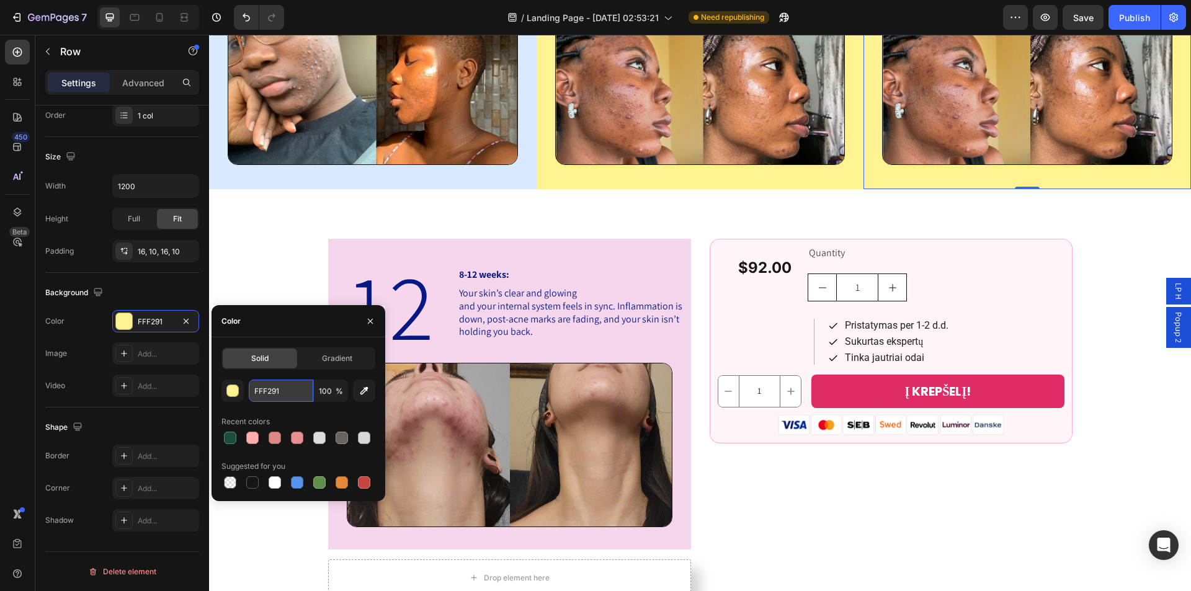
type input "F6D6ED"
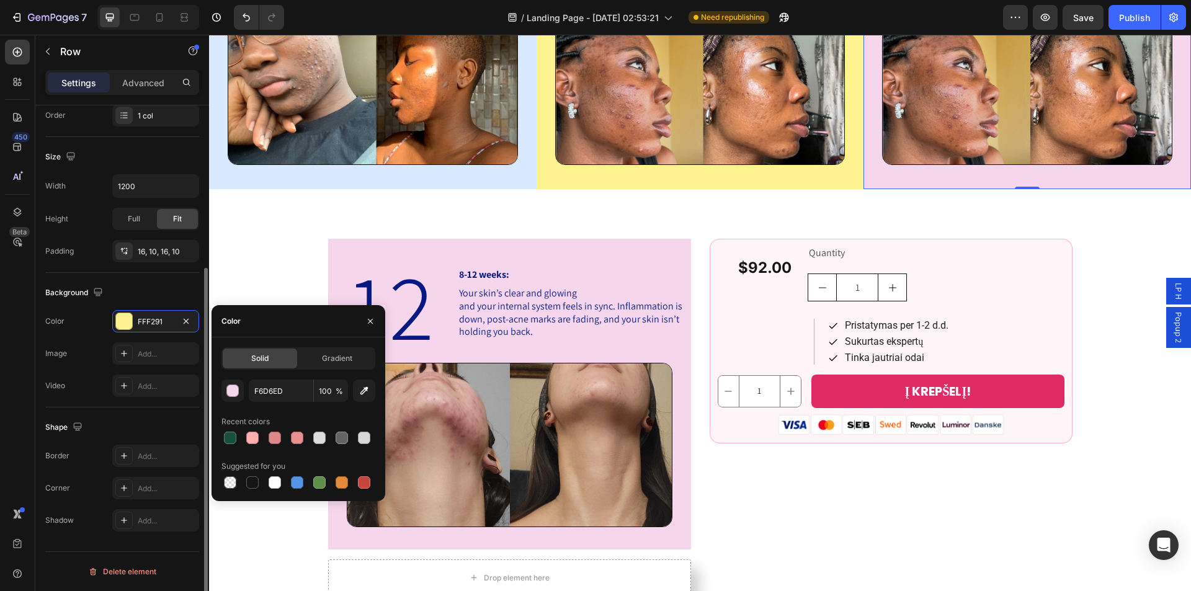
click at [172, 291] on div "Background" at bounding box center [122, 293] width 154 height 20
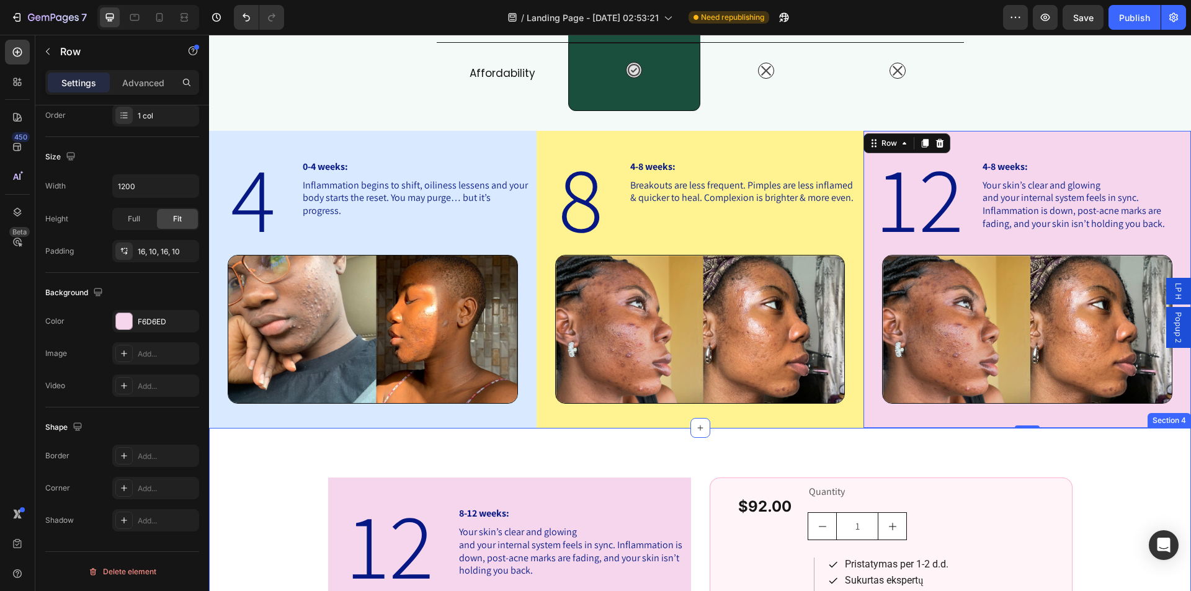
scroll to position [988, 0]
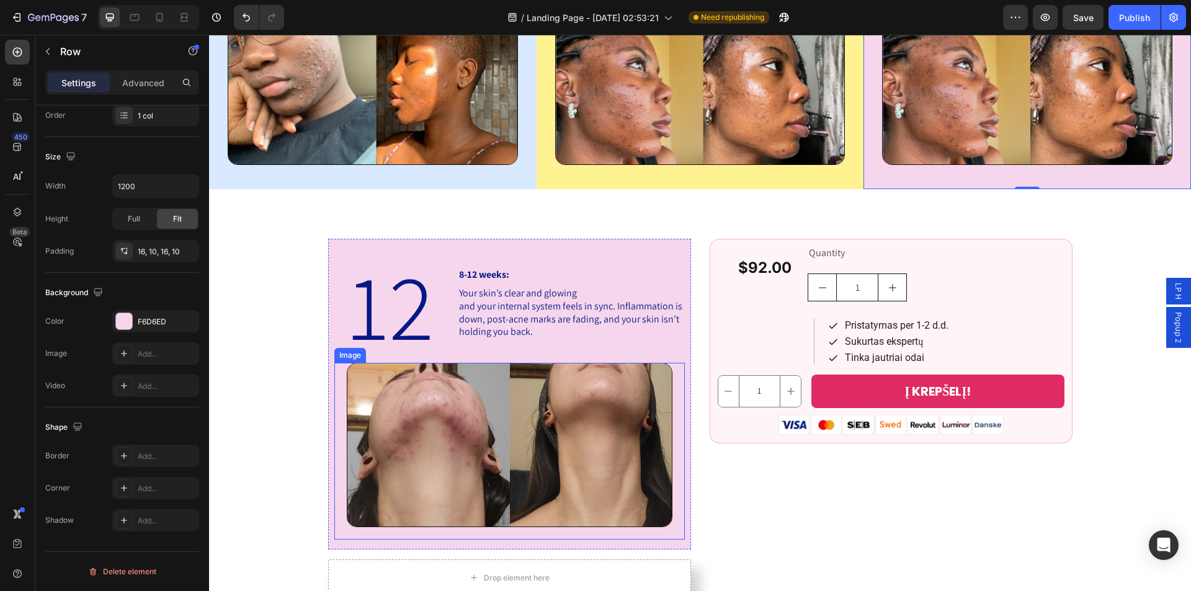
click at [559, 433] on img at bounding box center [510, 445] width 326 height 164
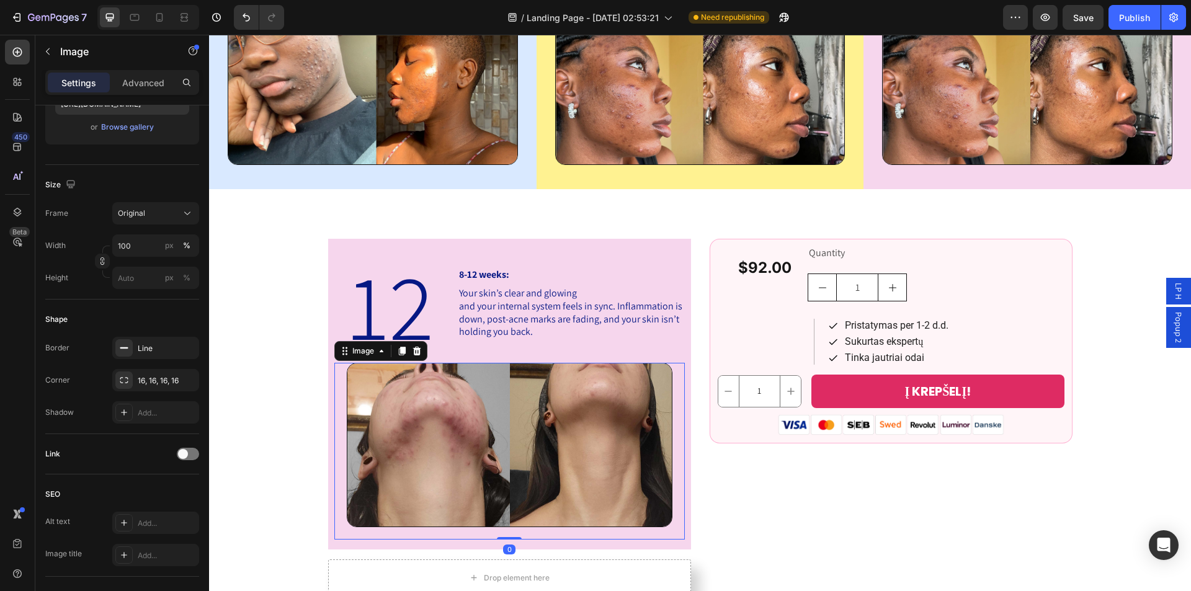
scroll to position [0, 0]
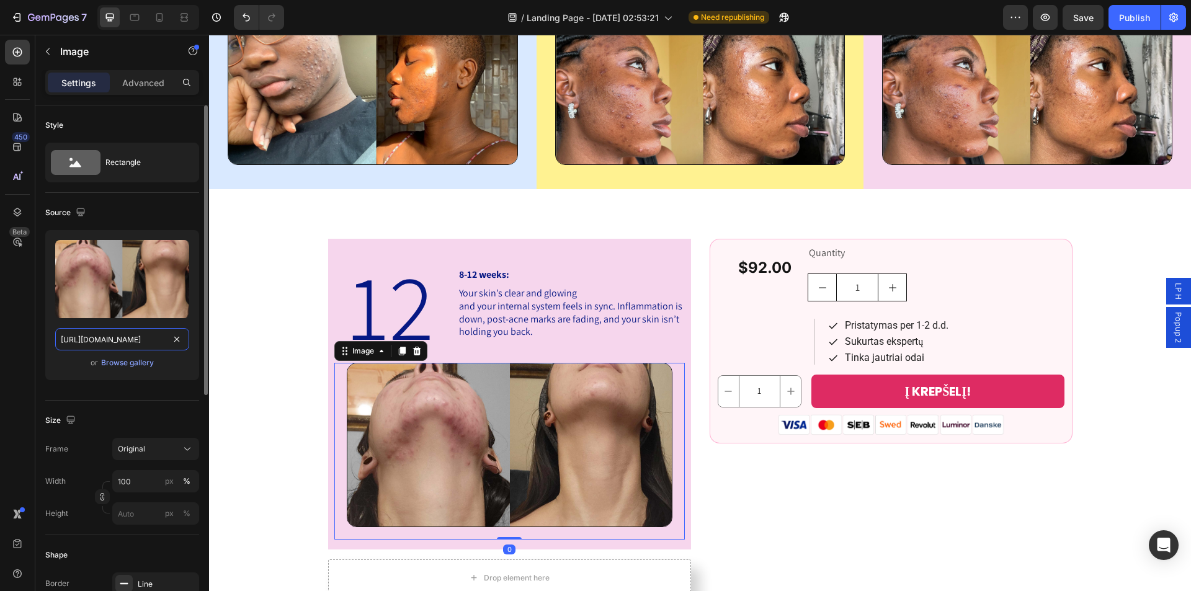
click at [112, 339] on input "[URL][DOMAIN_NAME]" at bounding box center [122, 339] width 134 height 22
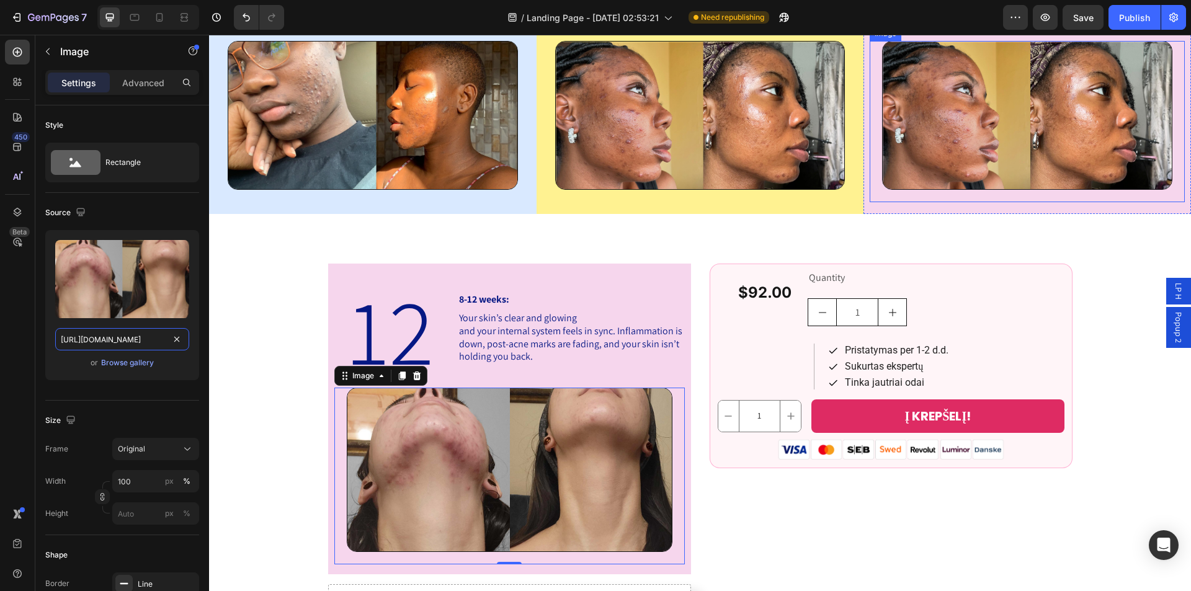
scroll to position [802, 0]
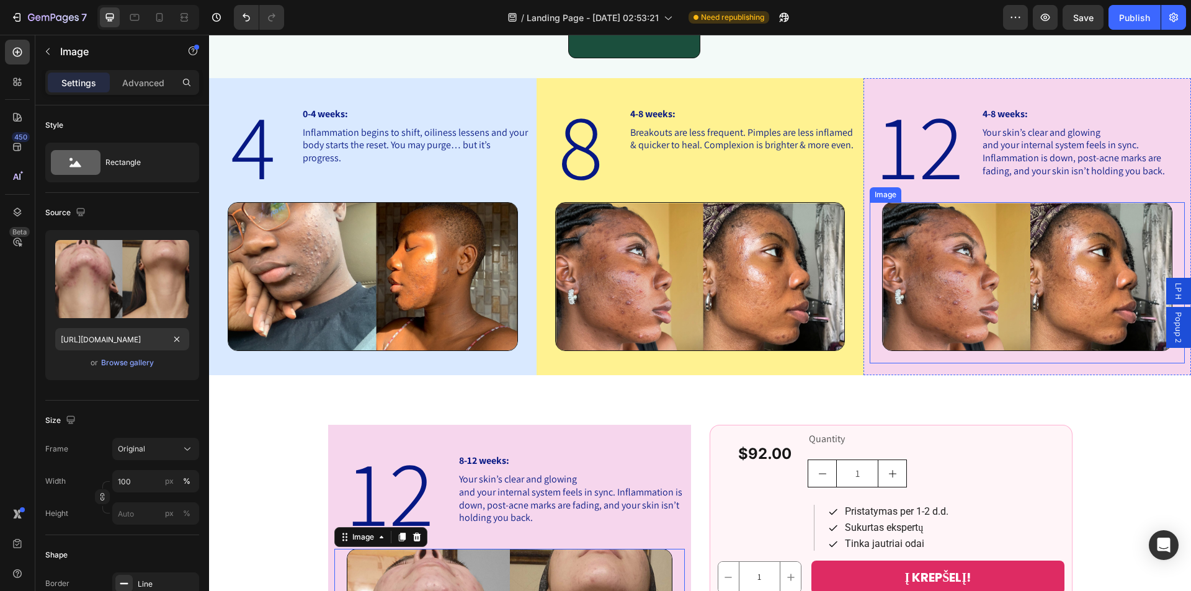
click at [966, 275] on img at bounding box center [1027, 276] width 290 height 149
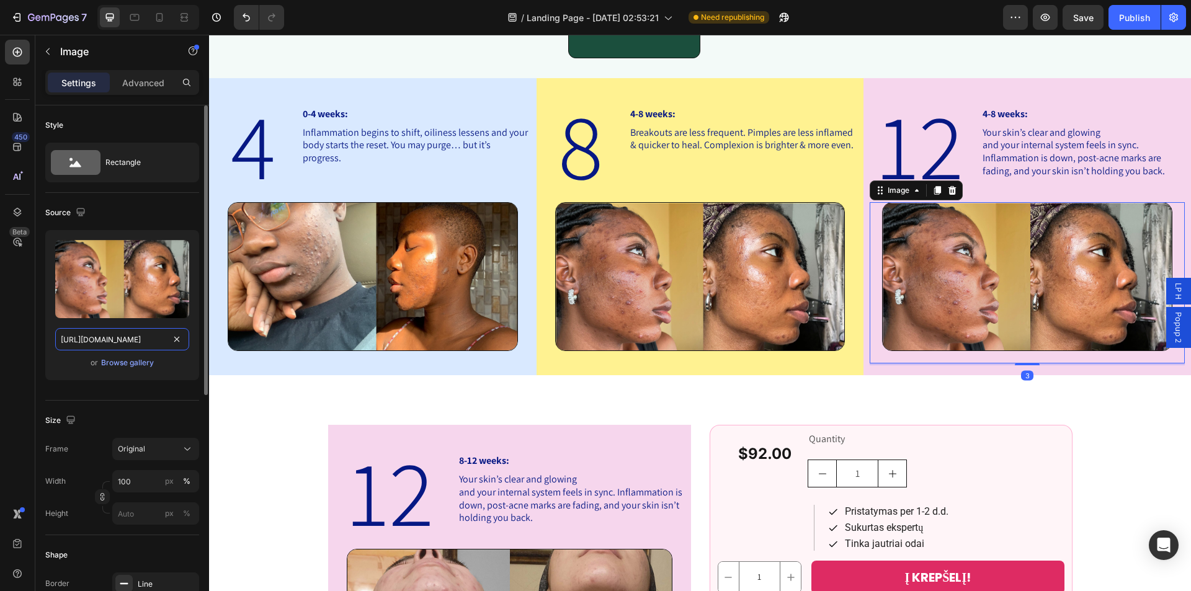
click at [110, 344] on input "[URL][DOMAIN_NAME]" at bounding box center [122, 339] width 134 height 22
paste input "28/1501/1015/files/gempages_568213899514479697-b64341f8-4398-432a-9693-e53a1895…"
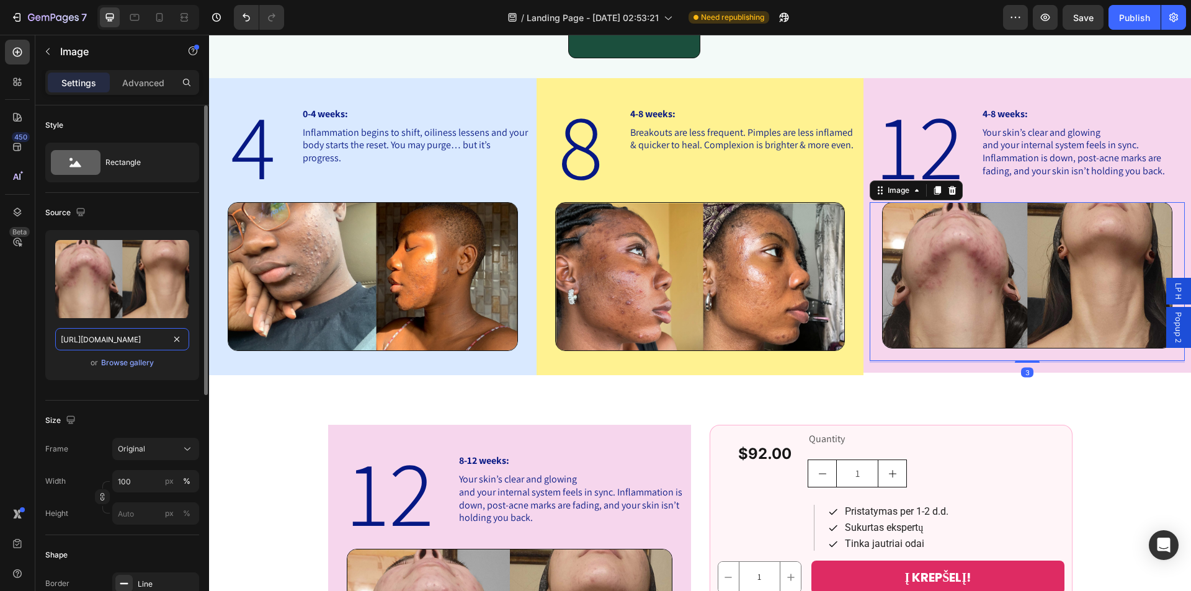
scroll to position [0, 379]
type input "[URL][DOMAIN_NAME]"
click at [146, 82] on p "Advanced" at bounding box center [143, 82] width 42 height 13
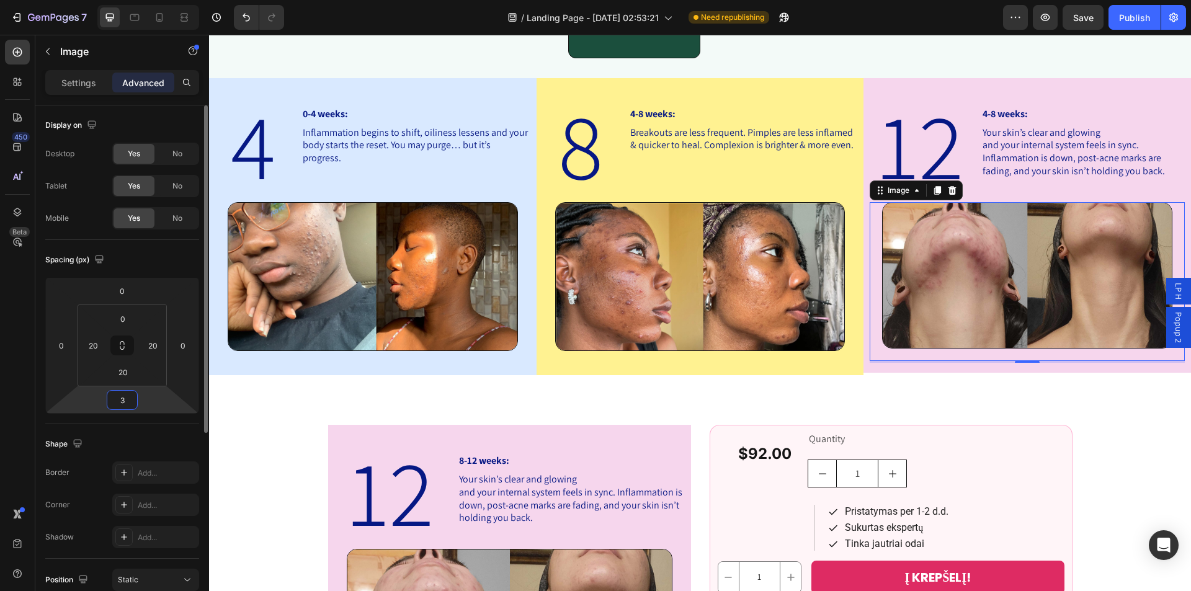
click at [122, 402] on input "3" at bounding box center [122, 400] width 25 height 19
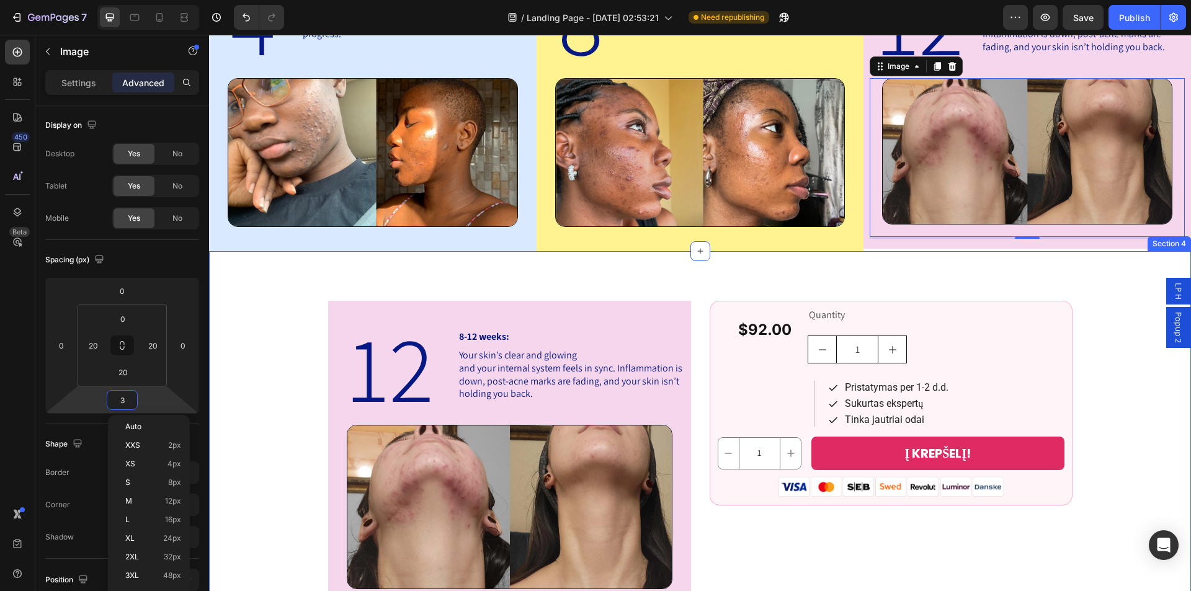
scroll to position [864, 0]
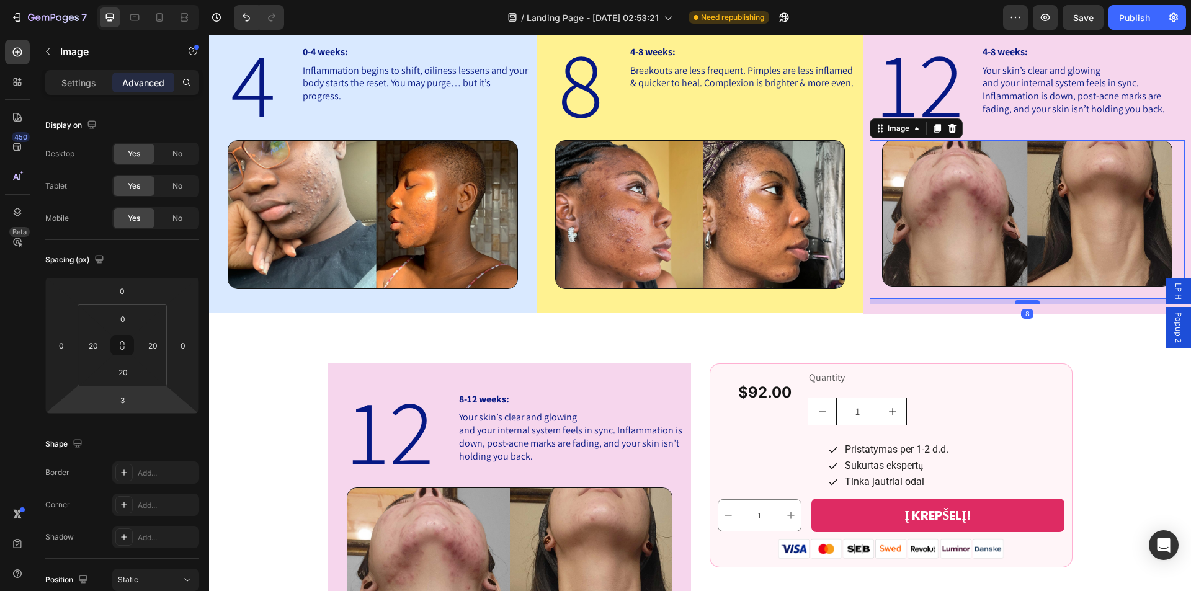
click at [1021, 301] on div at bounding box center [1026, 302] width 25 height 4
type input "8"
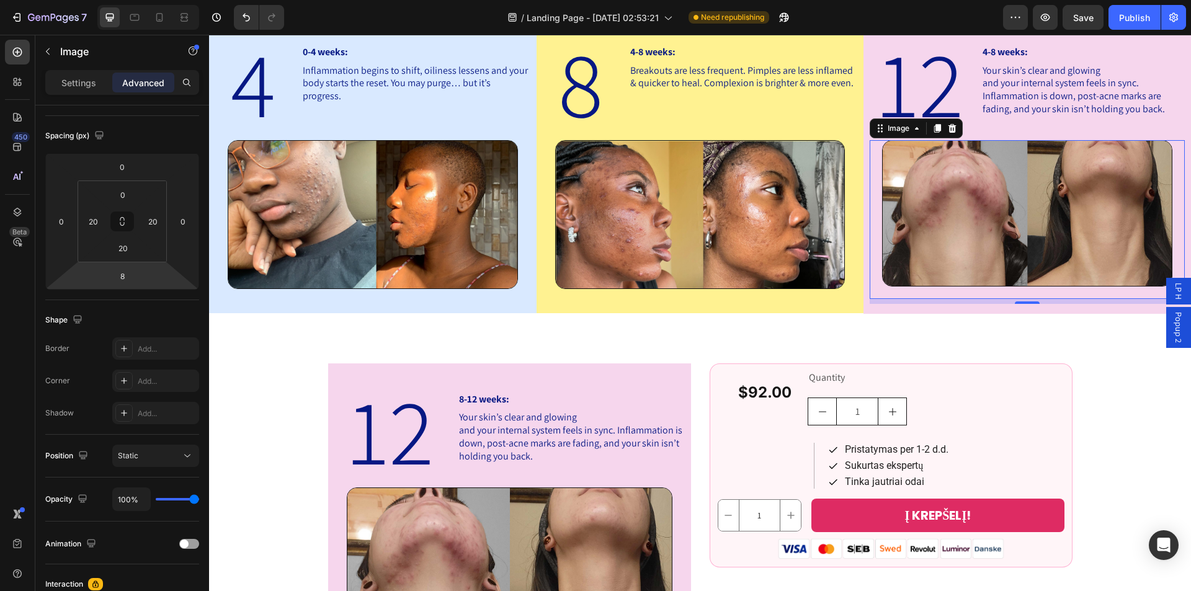
click at [1014, 299] on div "8" at bounding box center [1026, 301] width 315 height 5
click at [1014, 300] on div at bounding box center [1026, 302] width 25 height 4
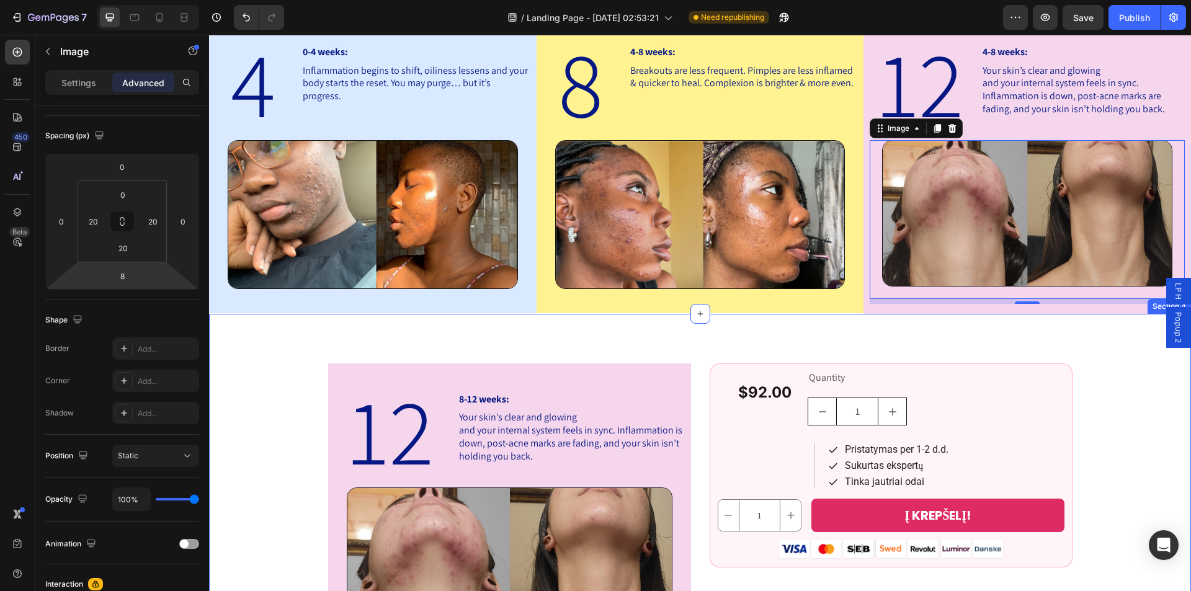
click at [1039, 344] on div "12 Heading 8-12 weeks: Heading Your skin’s clear and glowing and your internal …" at bounding box center [700, 566] width 982 height 504
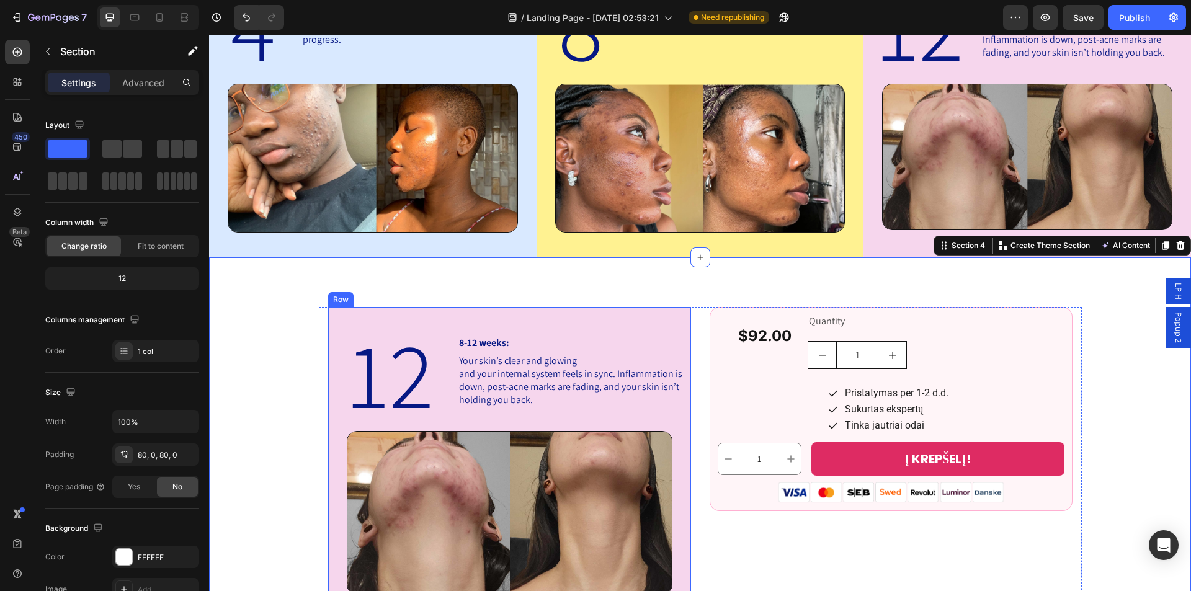
scroll to position [802, 0]
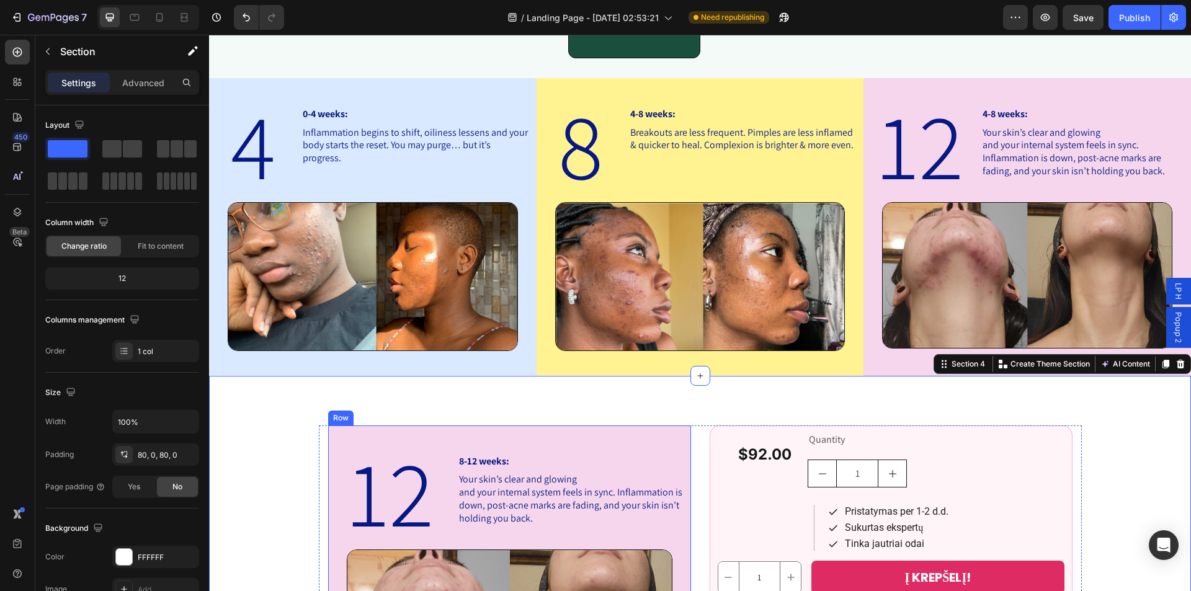
click at [583, 425] on div "12 Heading 8-12 weeks: Heading Your skin’s clear and glowing and your internal …" at bounding box center [509, 580] width 363 height 311
